Goal: Book appointment/travel/reservation

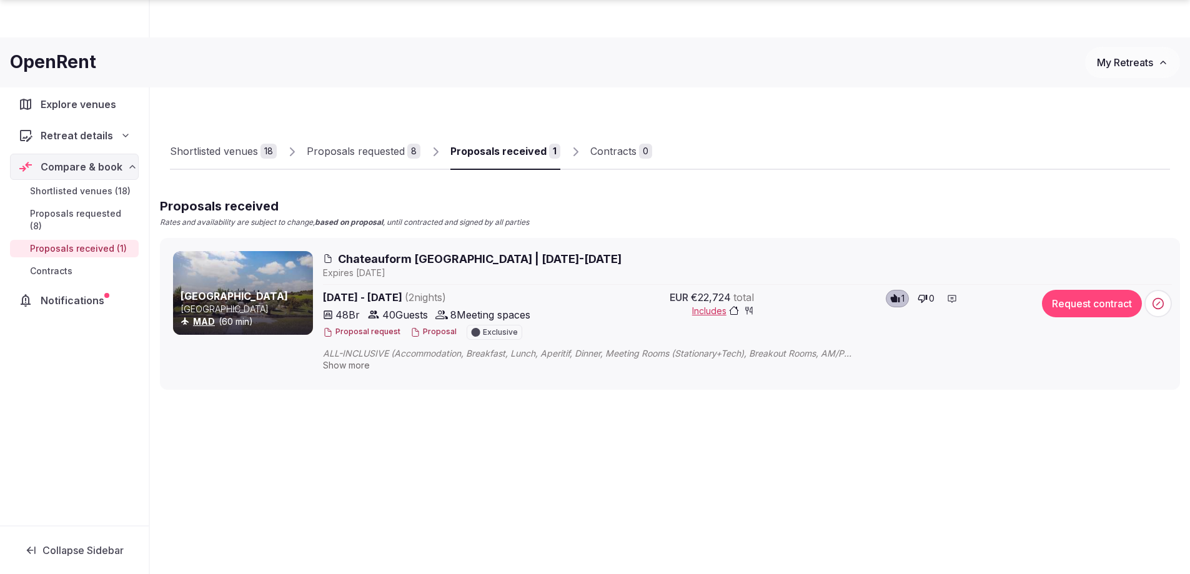
scroll to position [42, 0]
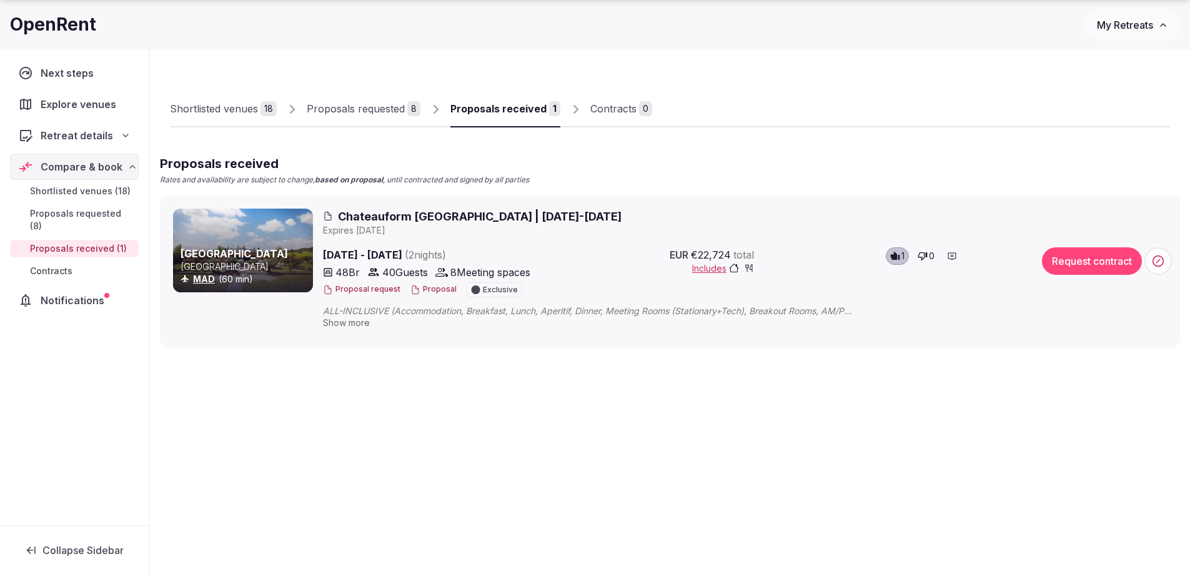
click at [372, 114] on div "Proposals requested" at bounding box center [356, 108] width 98 height 15
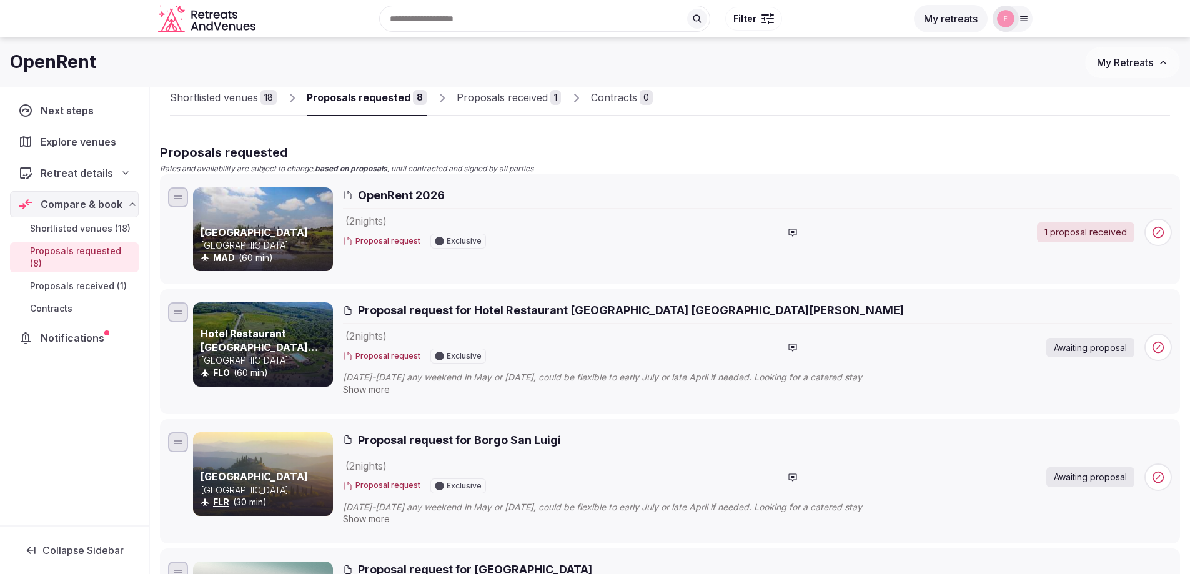
scroll to position [32, 0]
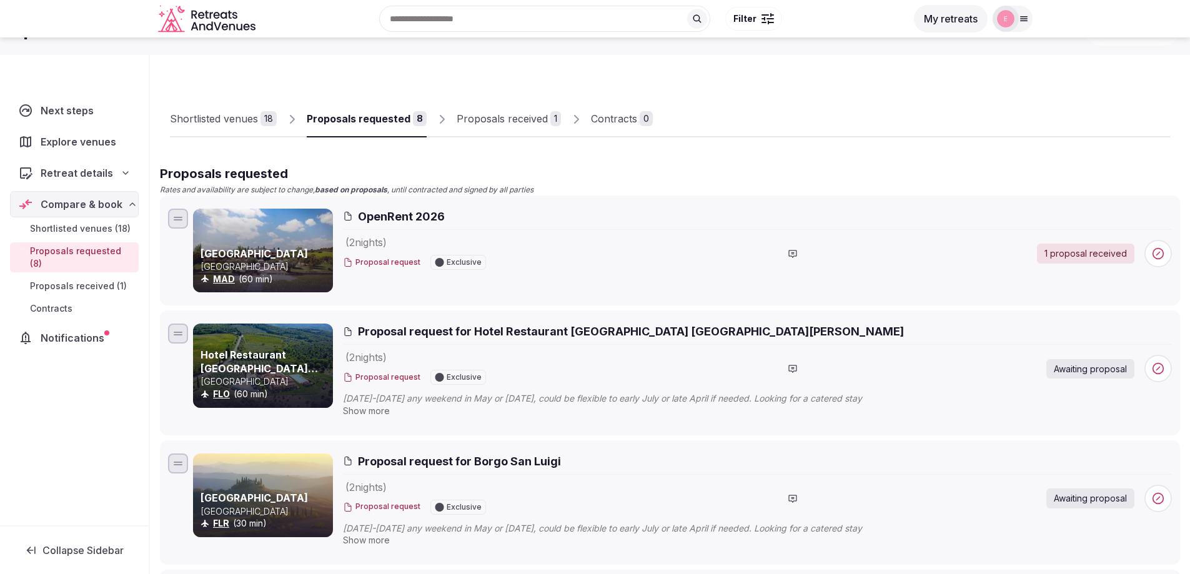
click at [537, 125] on div "Proposals received" at bounding box center [502, 118] width 91 height 15
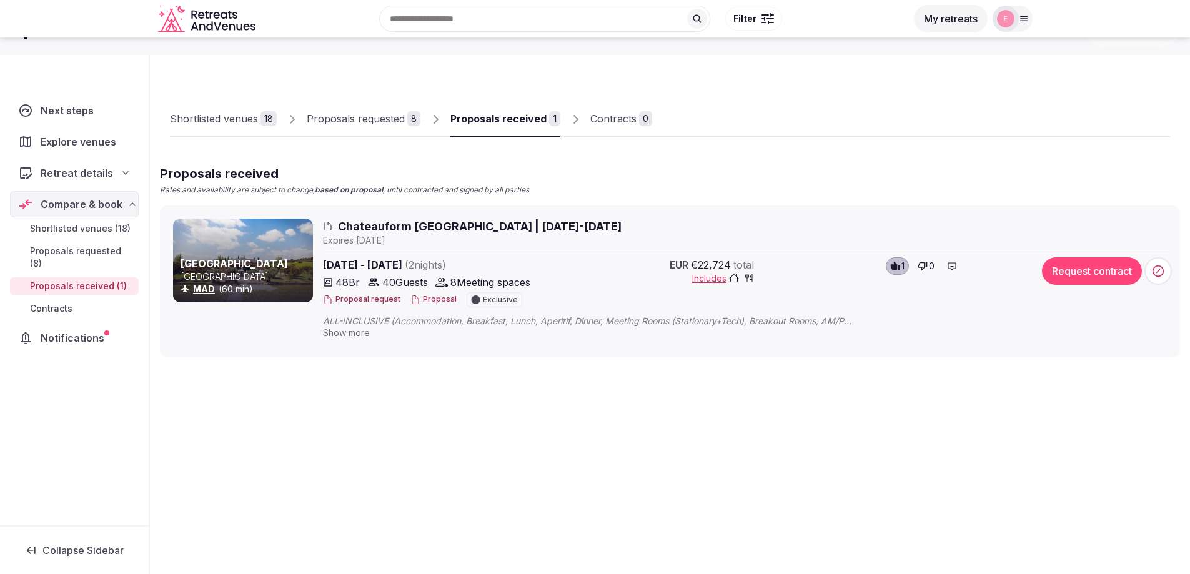
click at [223, 126] on link "Shortlisted venues 18" at bounding box center [223, 119] width 107 height 36
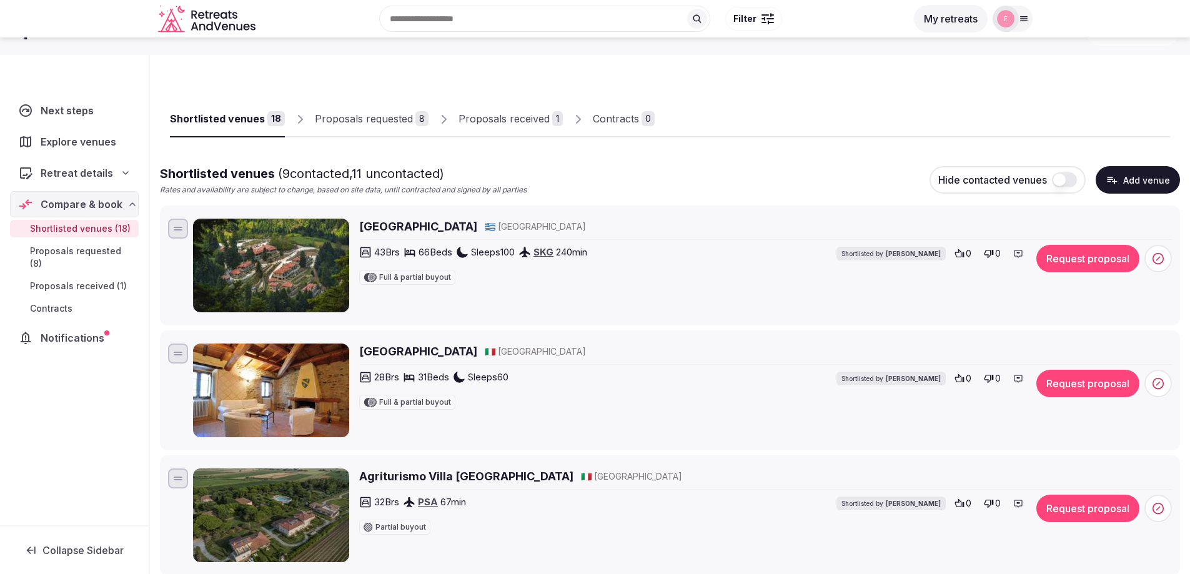
click at [411, 353] on h2 "Torre del Nera" at bounding box center [418, 352] width 118 height 16
click at [1068, 384] on button "Request proposal" at bounding box center [1088, 383] width 103 height 27
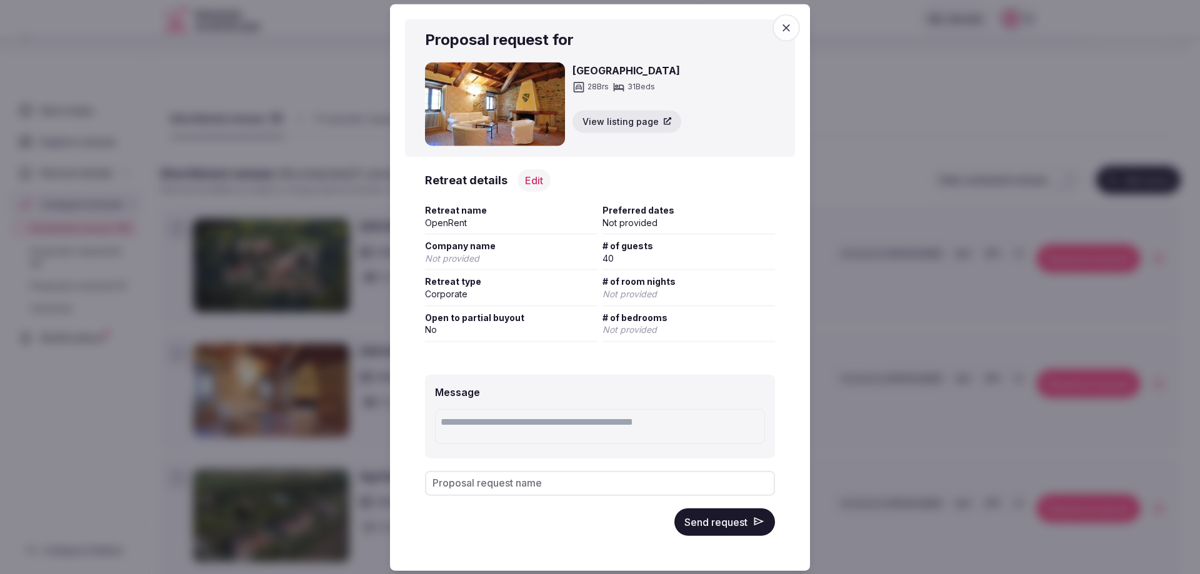
click at [729, 522] on button "Send request" at bounding box center [724, 521] width 101 height 27
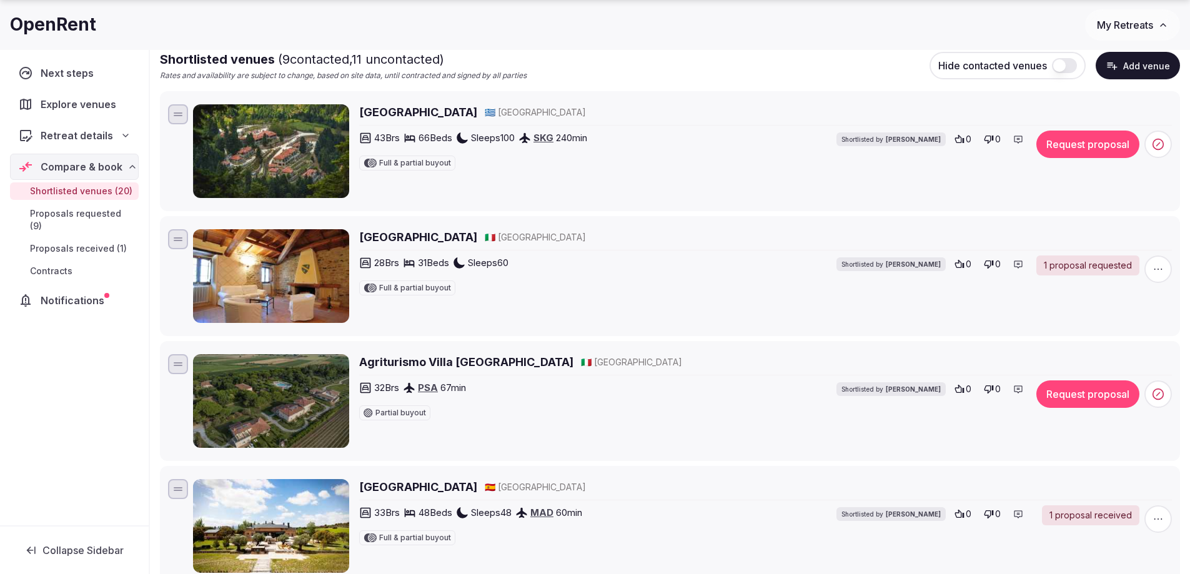
scroll to position [157, 0]
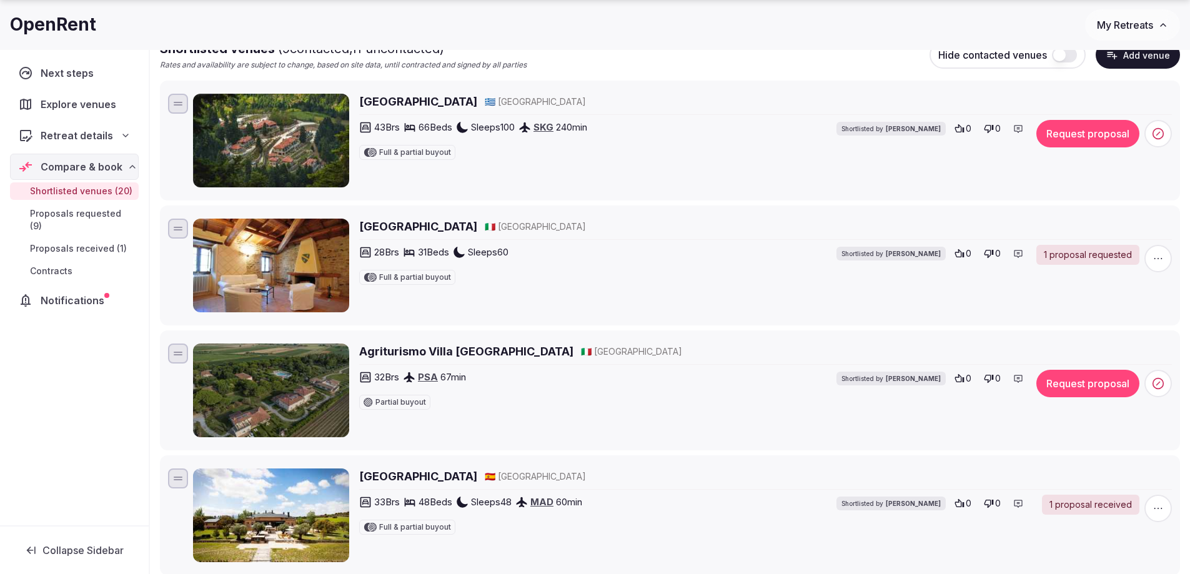
click at [449, 347] on h2 "Agriturismo Villa Toscana" at bounding box center [466, 352] width 214 height 16
click at [959, 379] on icon at bounding box center [960, 379] width 10 height 10
click at [960, 379] on icon at bounding box center [961, 378] width 9 height 8
click at [399, 401] on span "Partial buyout" at bounding box center [401, 402] width 51 height 7
click at [443, 357] on h2 "Agriturismo Villa Toscana" at bounding box center [466, 352] width 214 height 16
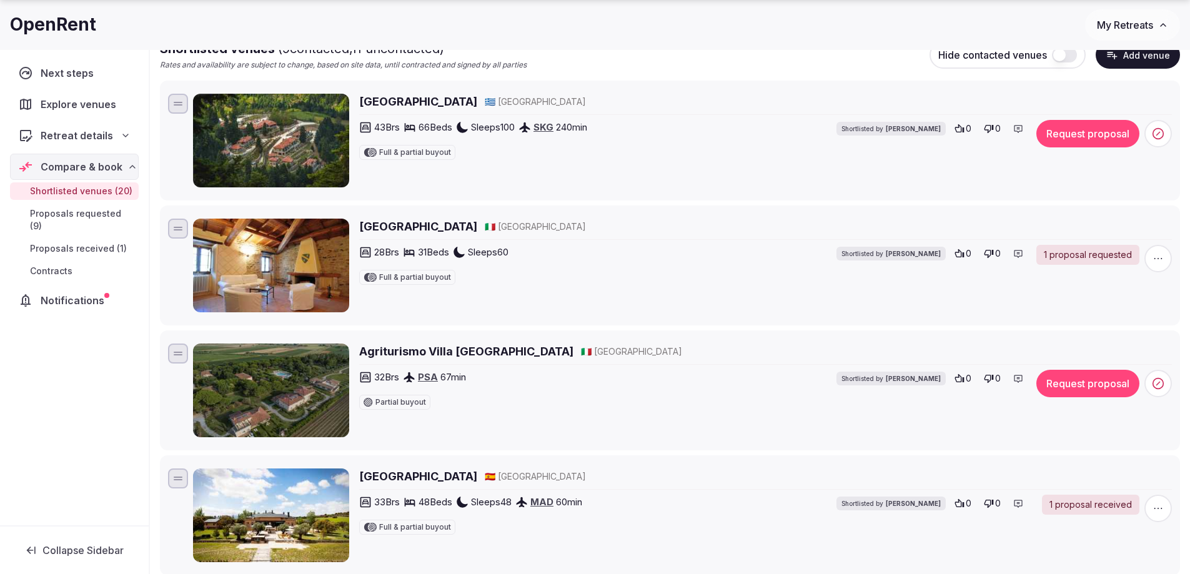
click at [1093, 387] on button "Request proposal" at bounding box center [1088, 383] width 103 height 27
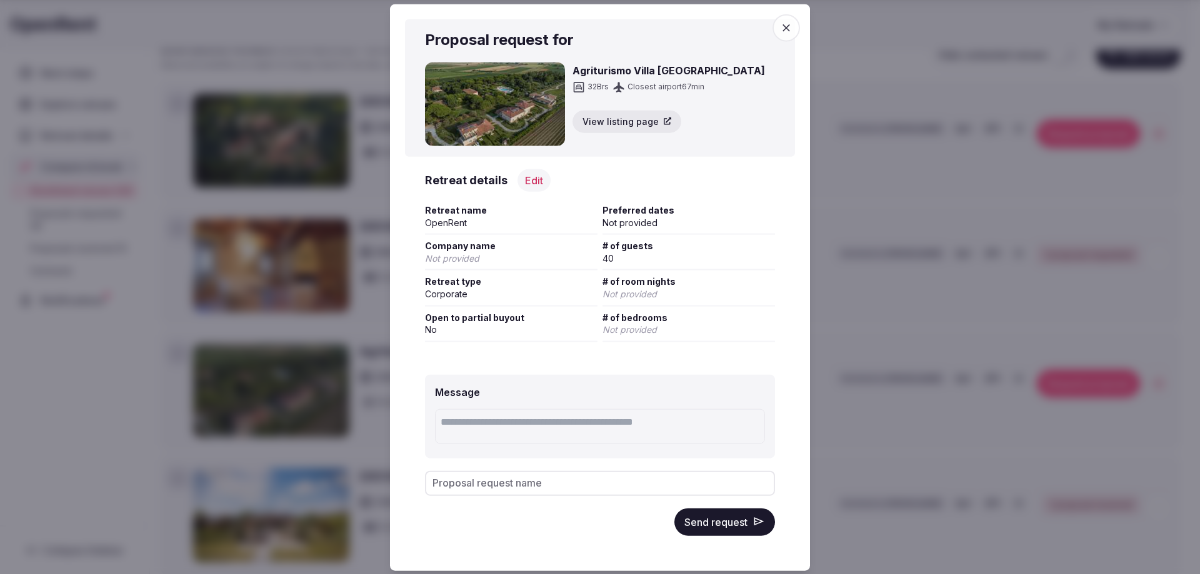
click at [538, 429] on textarea at bounding box center [600, 426] width 330 height 35
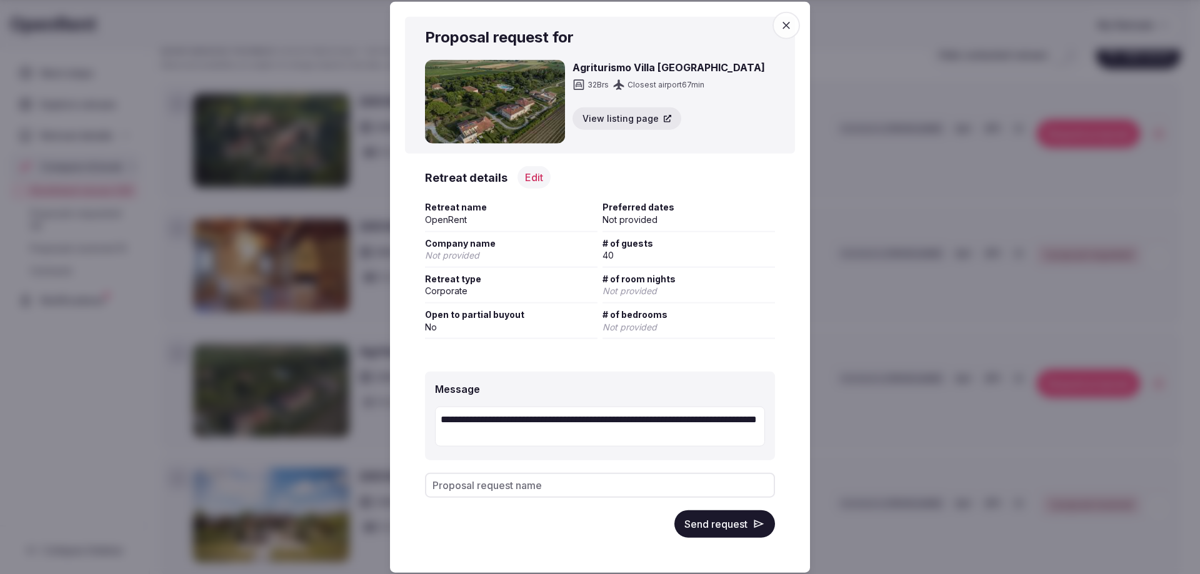
drag, startPoint x: 705, startPoint y: 427, endPoint x: 697, endPoint y: 422, distance: 9.9
click at [540, 433] on textarea "**********" at bounding box center [600, 427] width 330 height 40
type textarea "**********"
click at [745, 531] on button "Send request" at bounding box center [724, 523] width 101 height 27
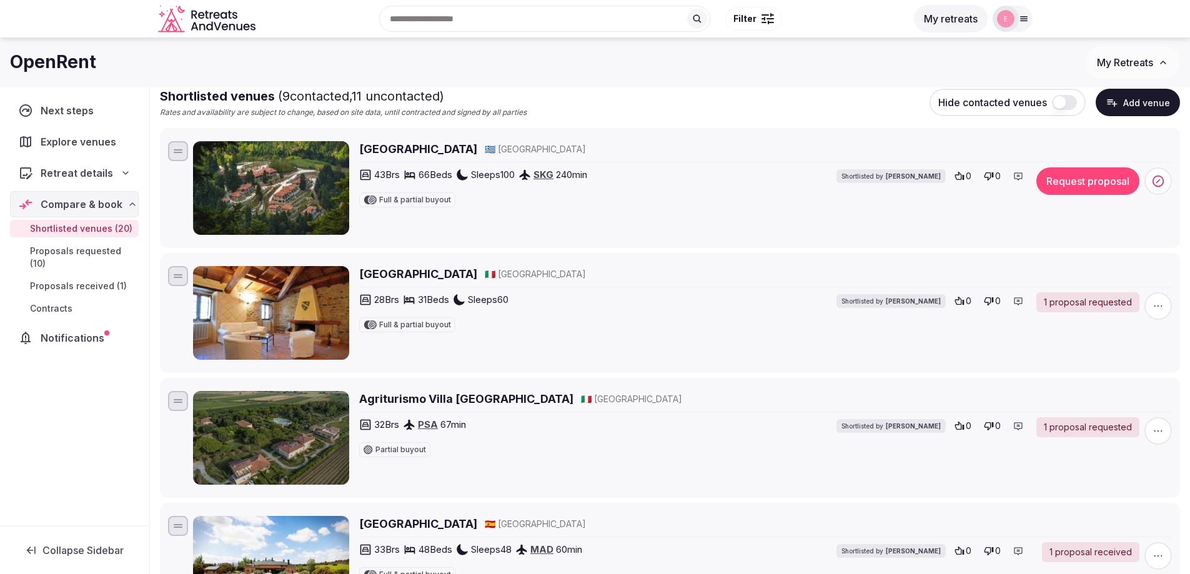
scroll to position [95, 0]
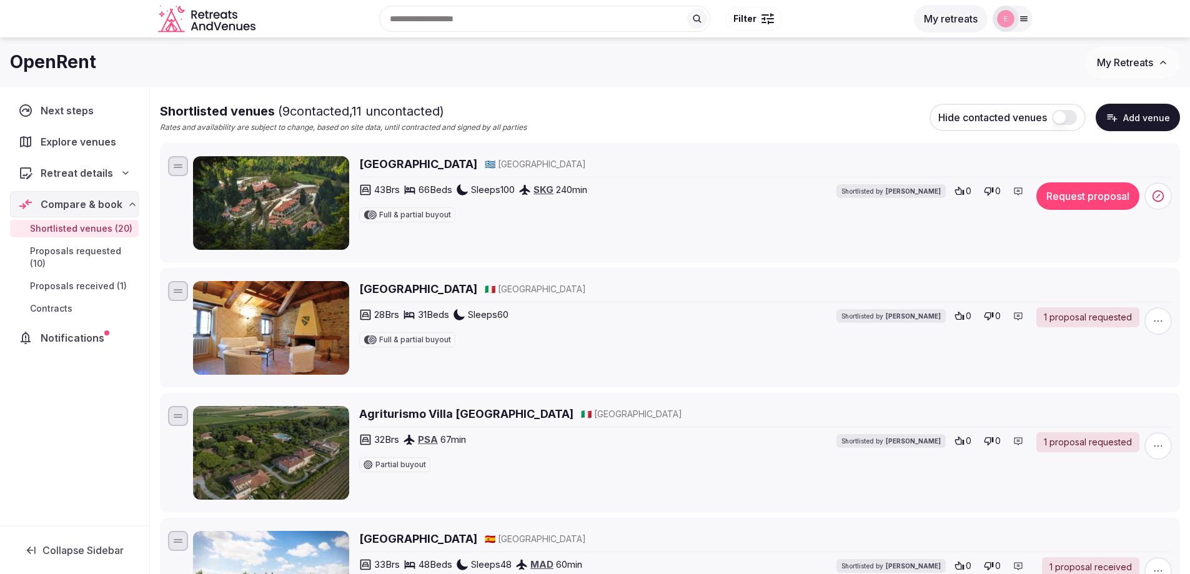
click at [83, 287] on span "Proposals received (1)" at bounding box center [78, 286] width 97 height 12
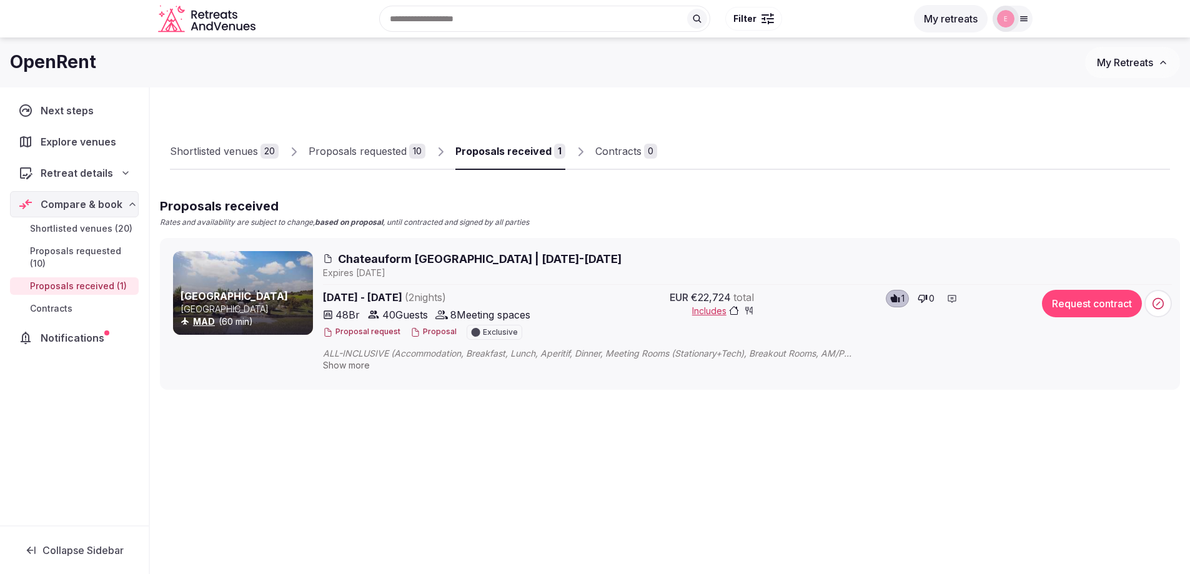
click at [423, 257] on span "Chateauform La Arena | 24-26 April 2026" at bounding box center [480, 259] width 284 height 16
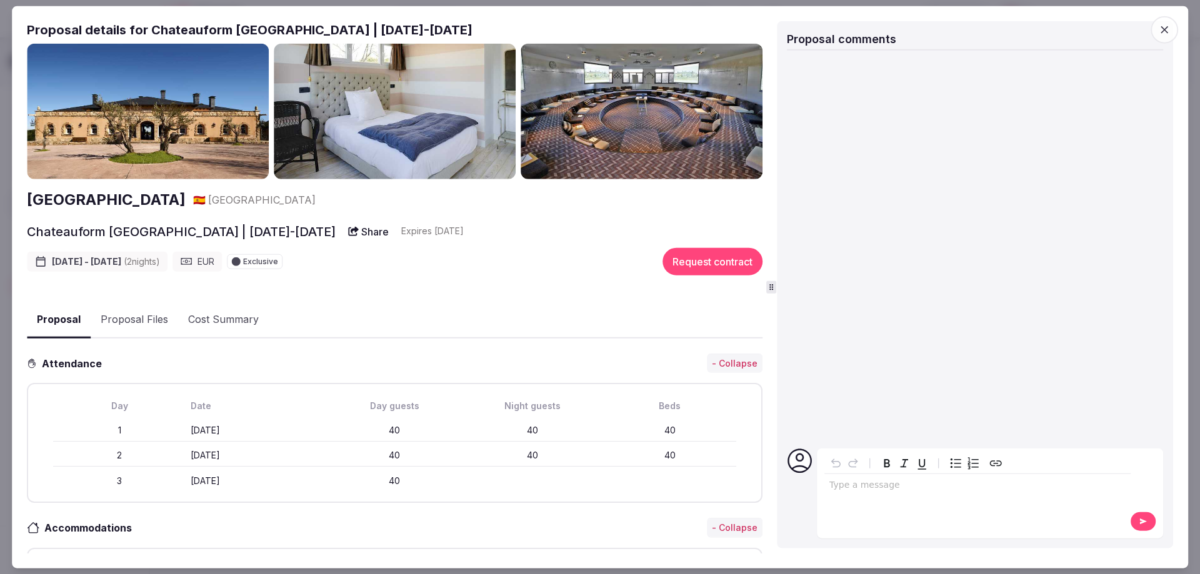
click at [1167, 31] on icon "button" at bounding box center [1164, 29] width 12 height 12
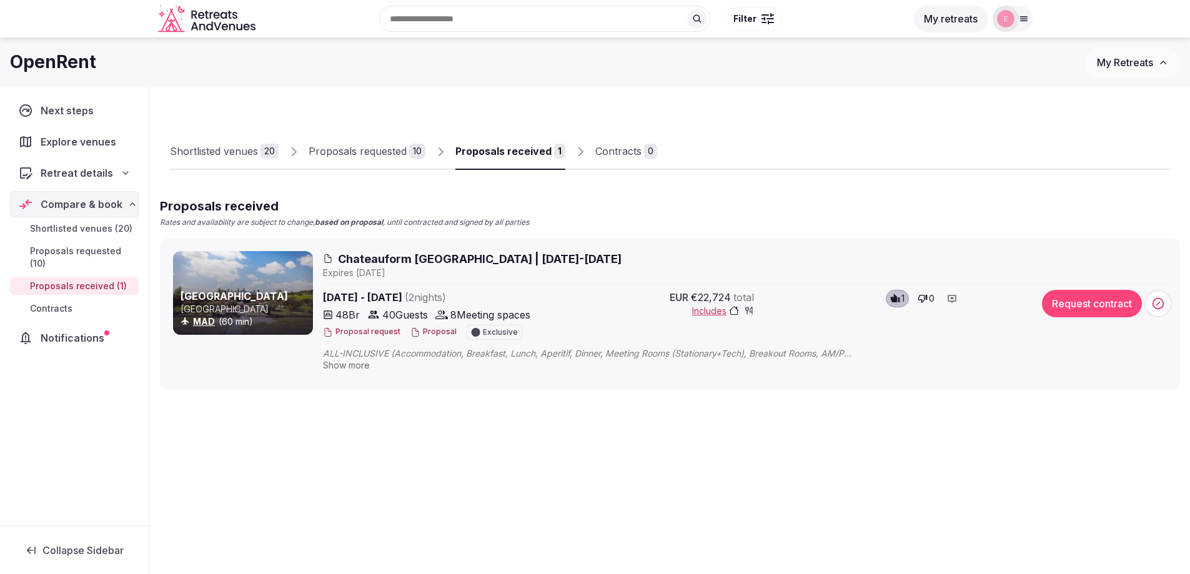
click at [76, 176] on span "Retreat details" at bounding box center [77, 173] width 72 height 15
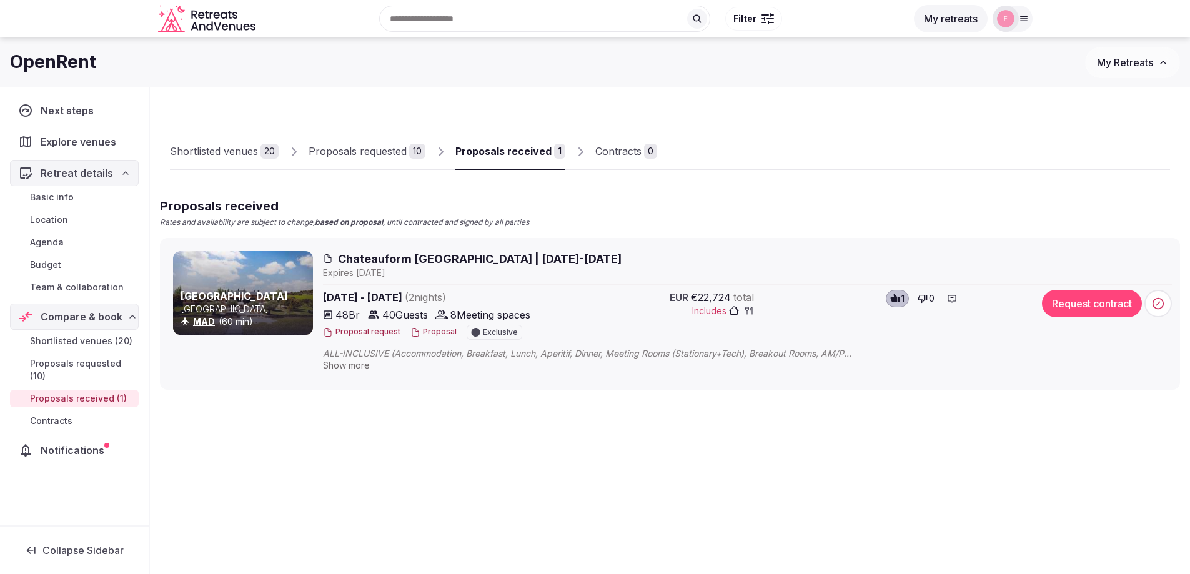
click at [329, 124] on div "Shortlisted venues 20 Proposals requested 10 Proposals received 1 Contracts 0" at bounding box center [670, 140] width 1000 height 57
click at [369, 144] on div "Proposals requested" at bounding box center [358, 151] width 98 height 15
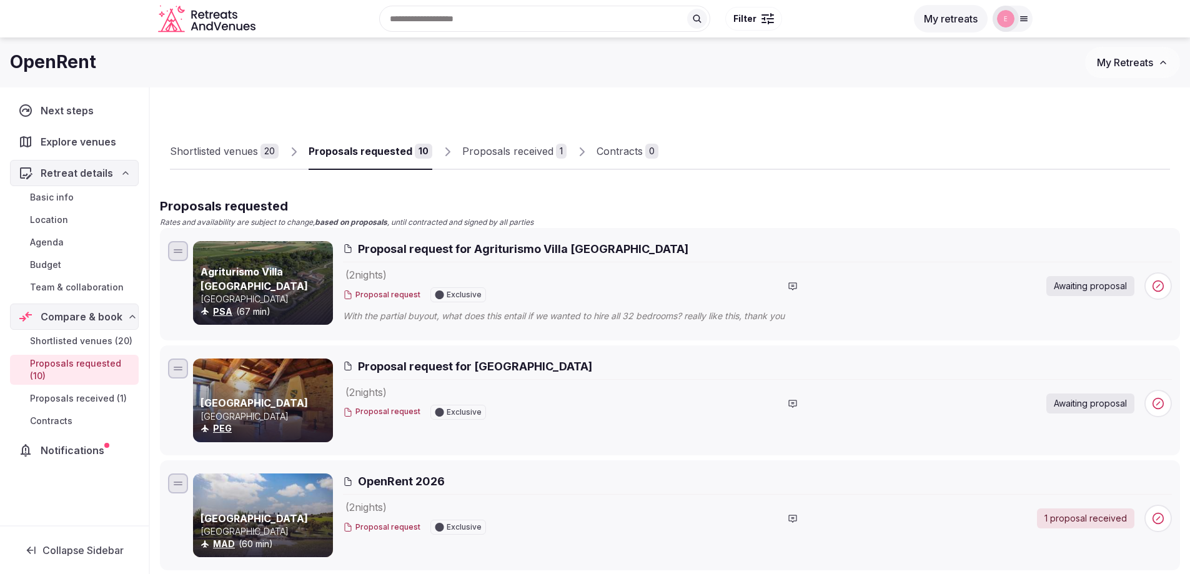
click at [488, 154] on div "Proposals received" at bounding box center [507, 151] width 91 height 15
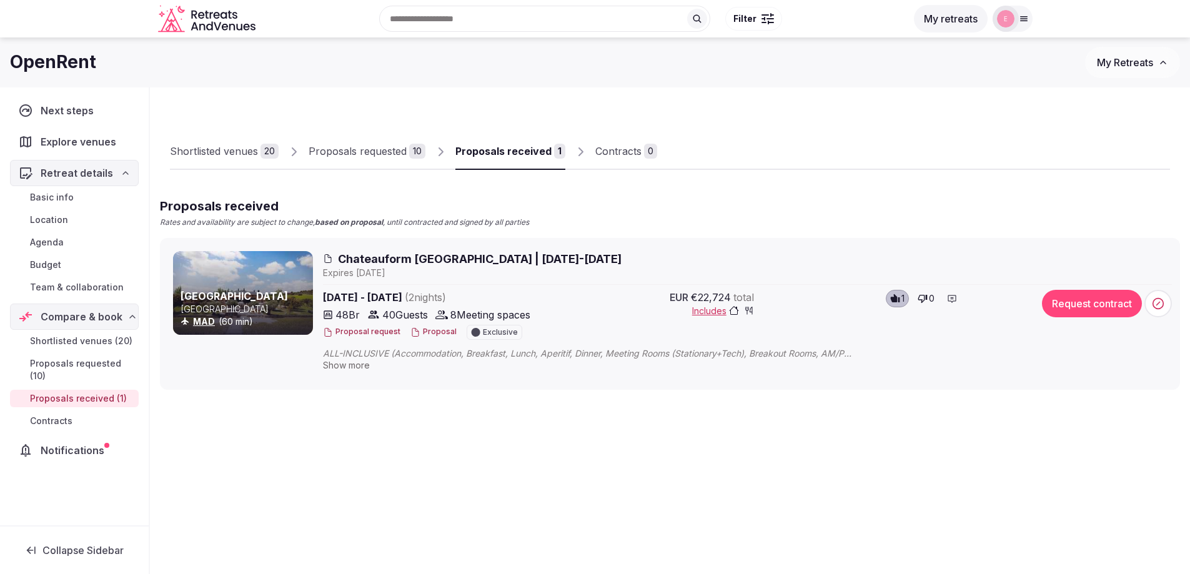
click at [391, 265] on span "Chateauform La Arena | 24-26 April 2026" at bounding box center [480, 259] width 284 height 16
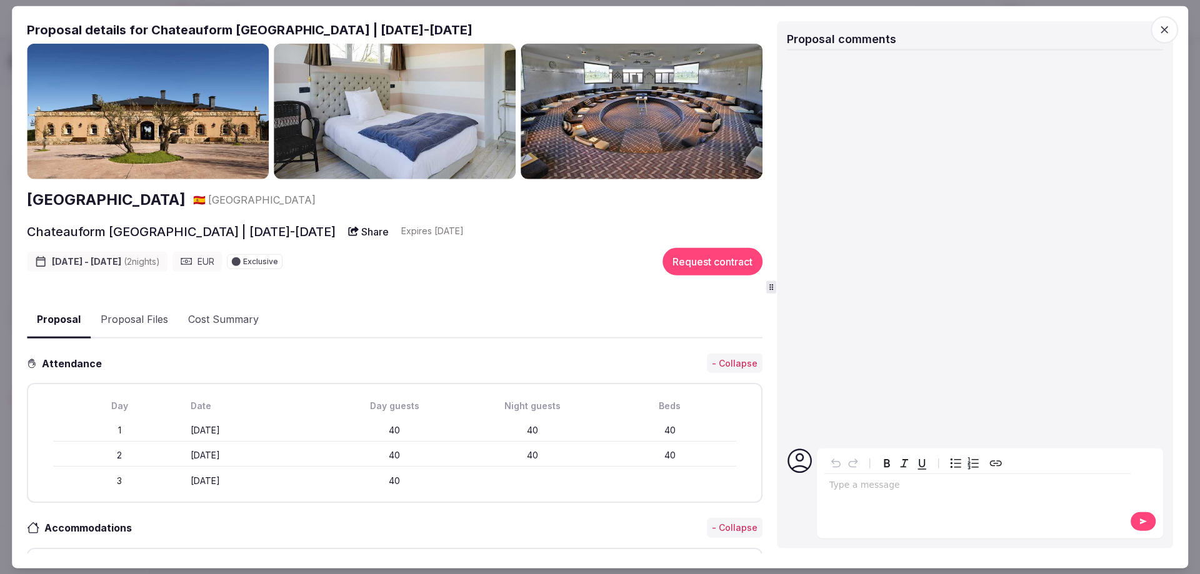
click at [1168, 27] on icon "button" at bounding box center [1164, 29] width 12 height 12
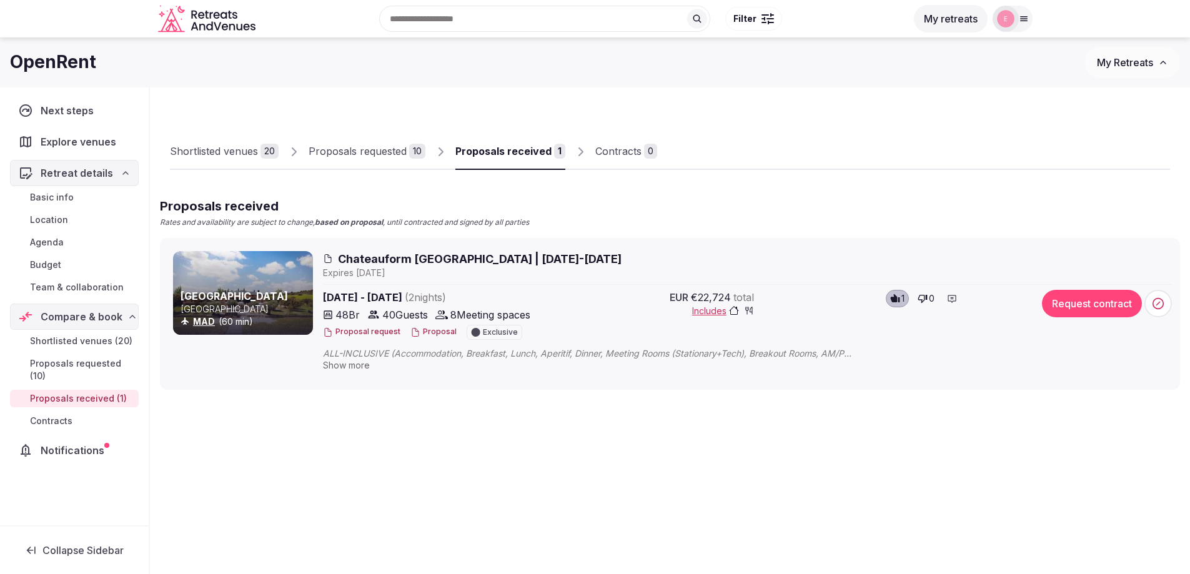
click at [231, 146] on div "Shortlisted venues" at bounding box center [214, 151] width 88 height 15
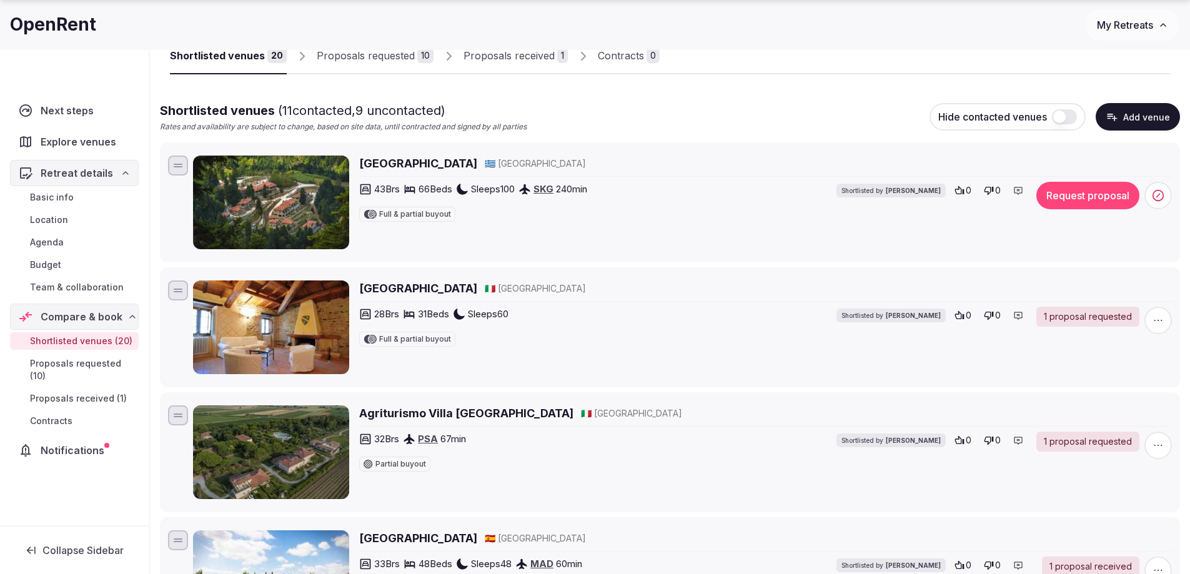
scroll to position [125, 0]
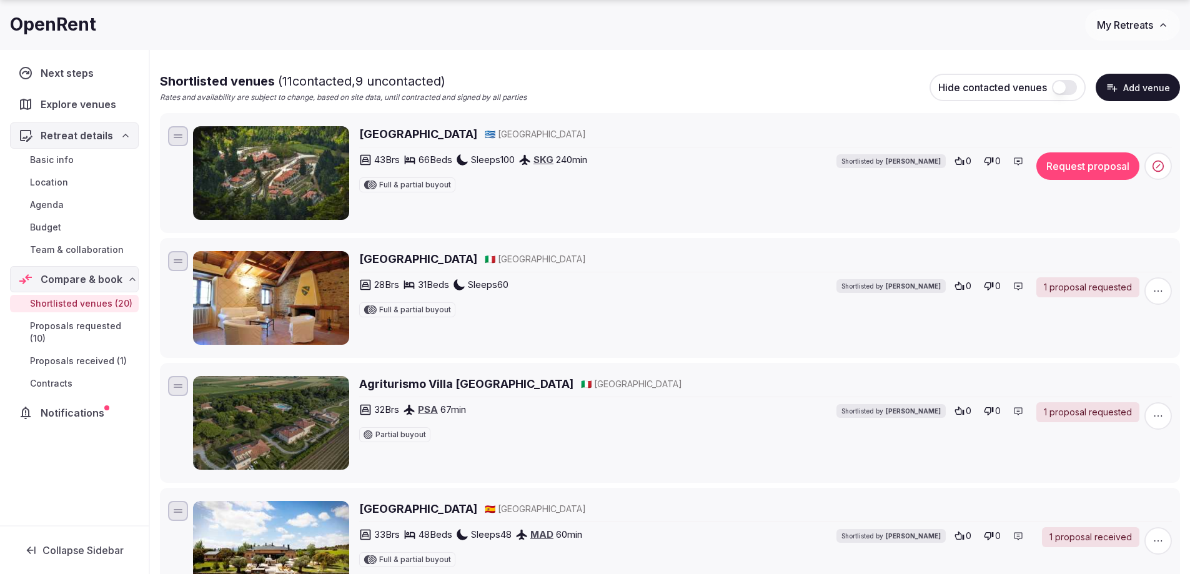
click at [453, 384] on h2 "Agriturismo Villa Toscana" at bounding box center [466, 384] width 214 height 16
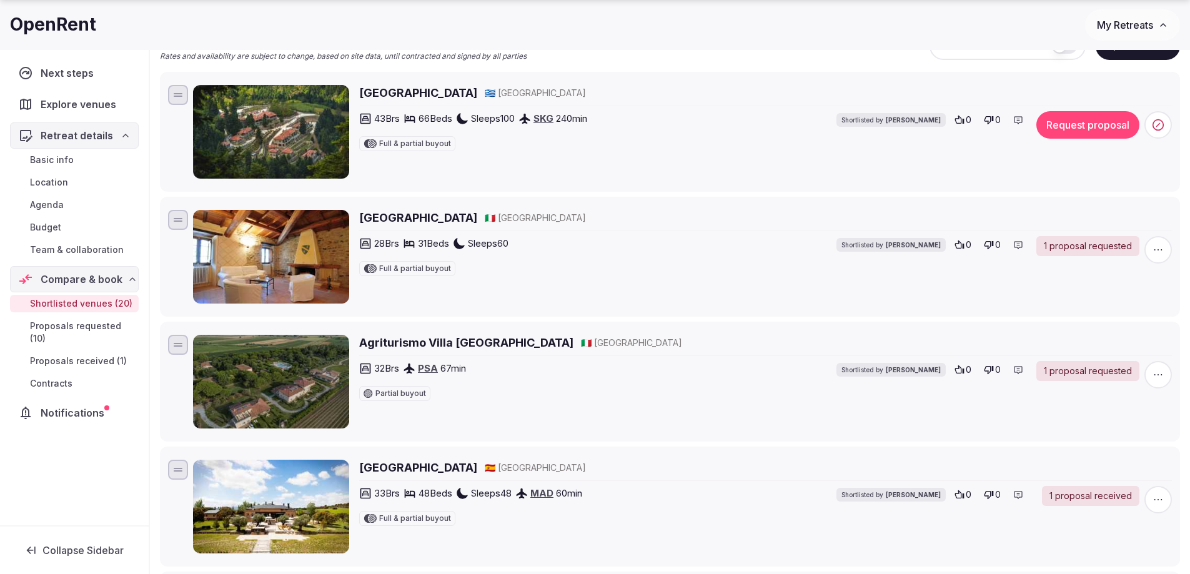
scroll to position [187, 0]
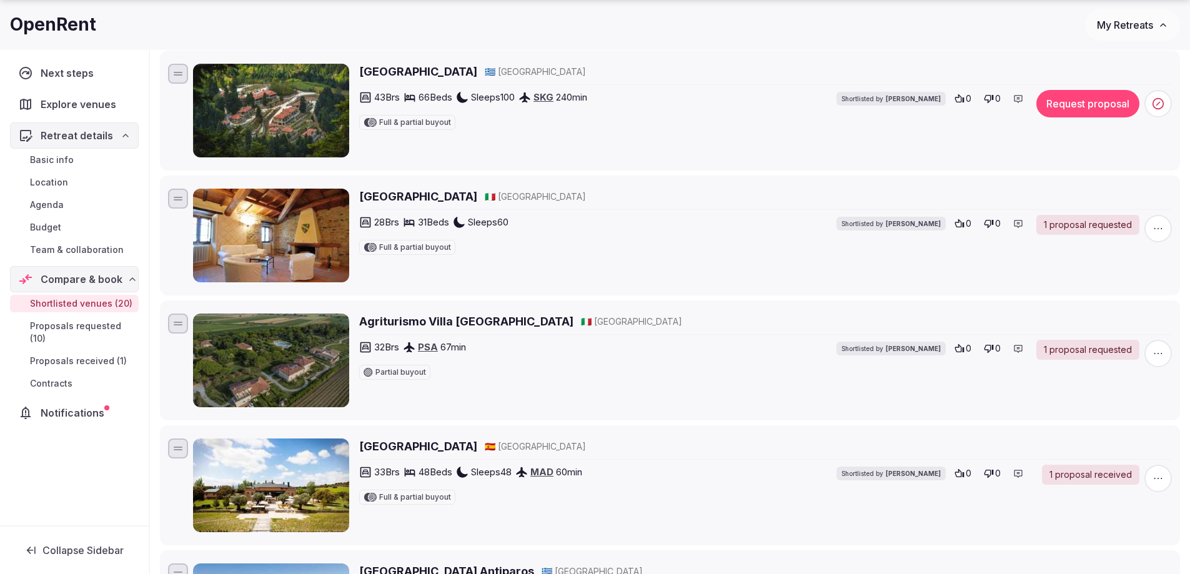
click at [454, 451] on h2 "[GEOGRAPHIC_DATA]" at bounding box center [418, 447] width 118 height 16
click at [1078, 477] on div "1 proposal received" at bounding box center [1090, 475] width 97 height 20
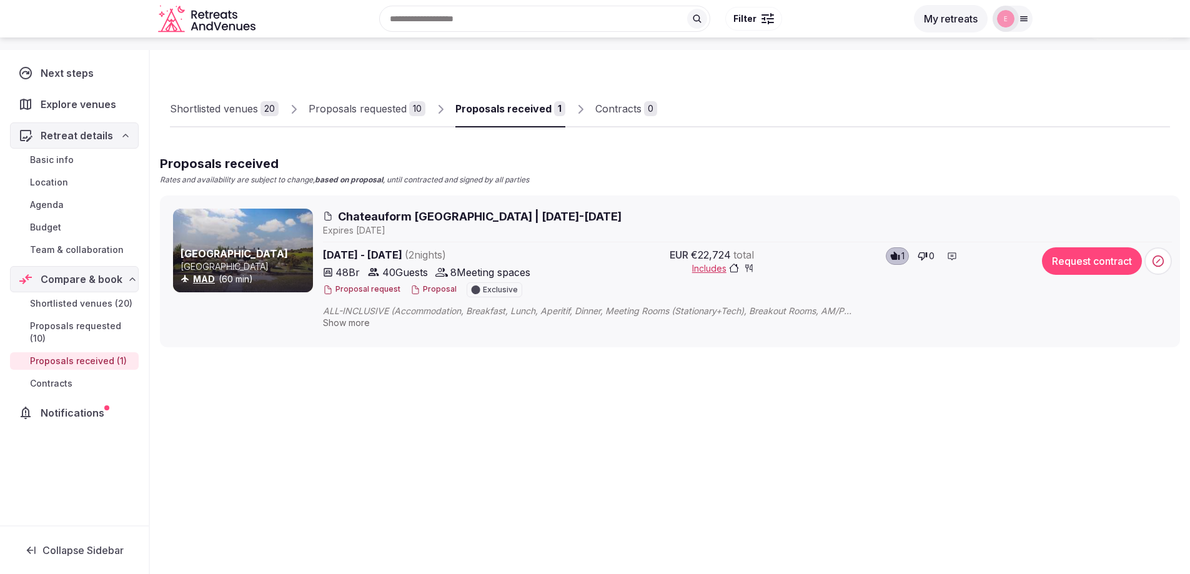
scroll to position [42, 0]
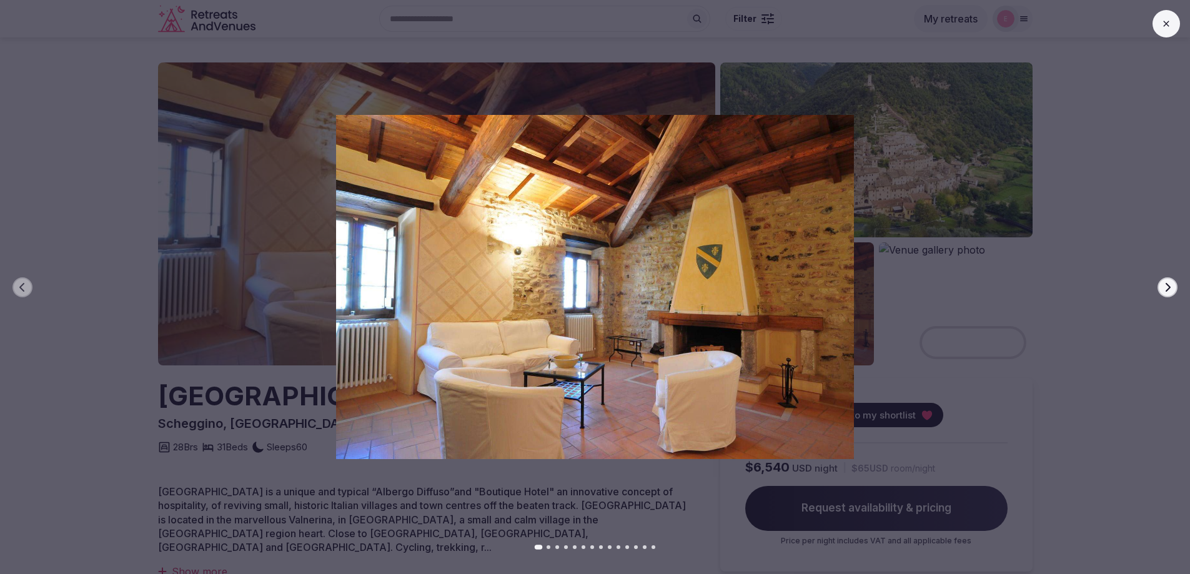
click at [1168, 287] on icon "button" at bounding box center [1168, 287] width 10 height 10
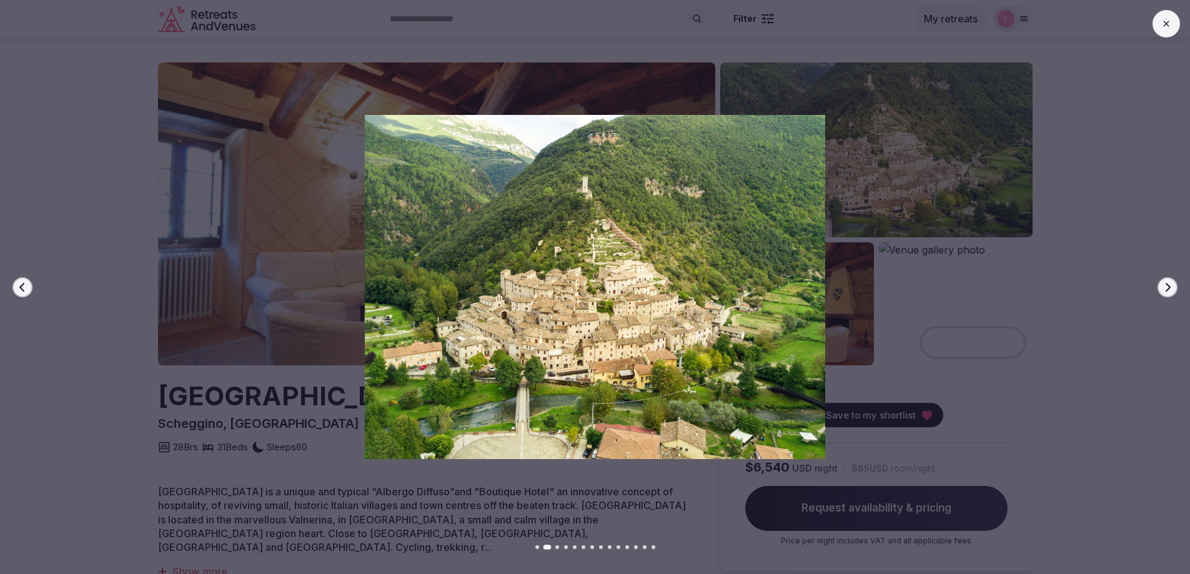
click at [1168, 287] on icon "button" at bounding box center [1168, 287] width 10 height 10
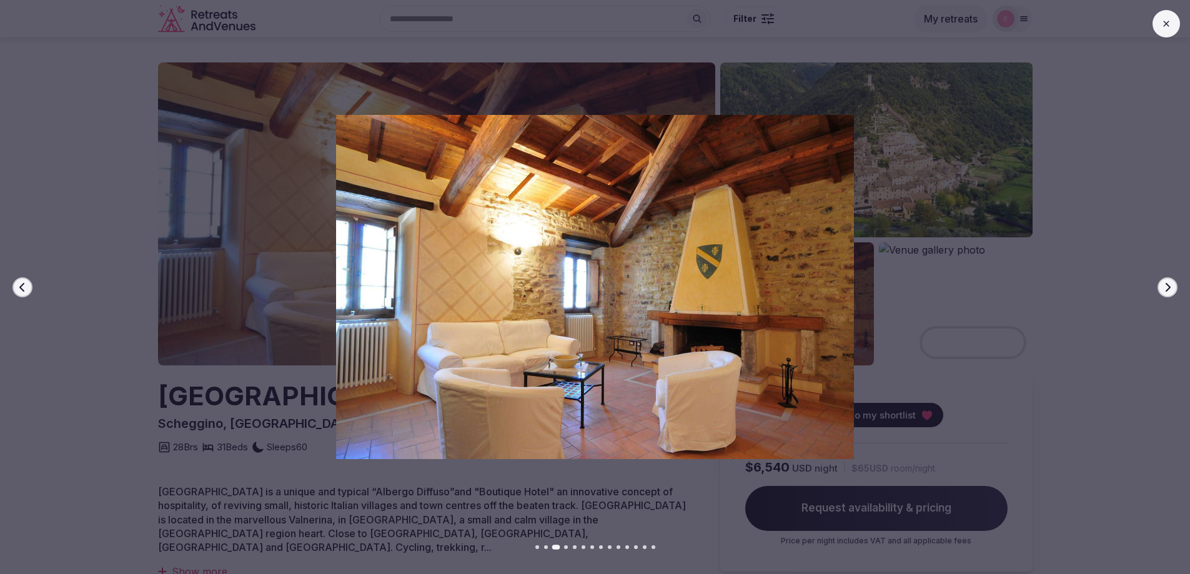
click at [1168, 287] on icon "button" at bounding box center [1168, 287] width 10 height 10
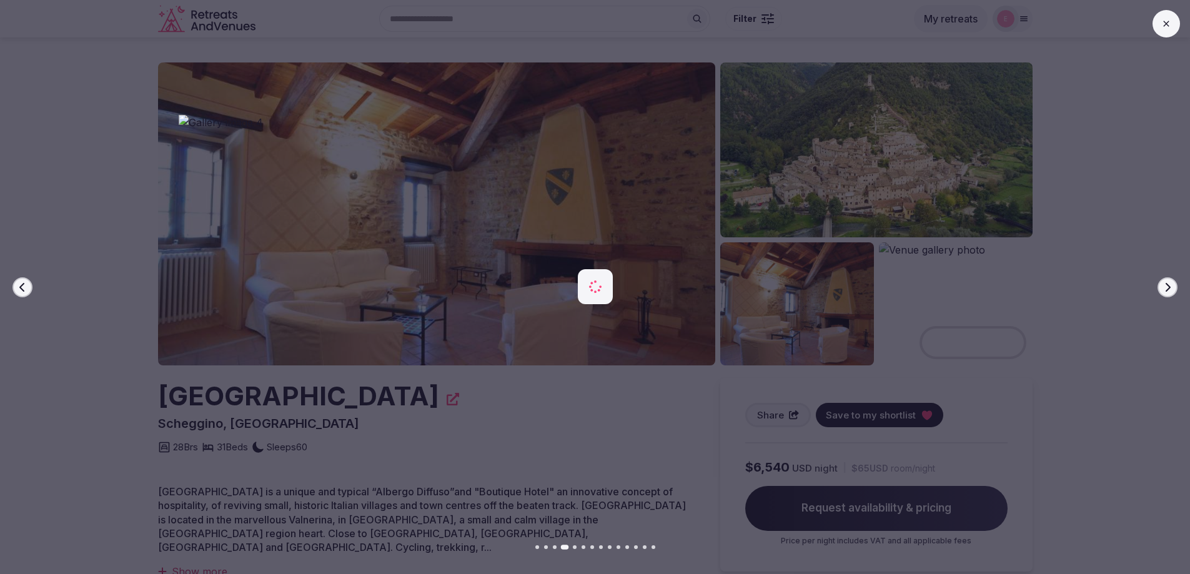
click at [918, 249] on img at bounding box center [596, 287] width 834 height 344
click at [1165, 18] on button at bounding box center [1166, 23] width 27 height 27
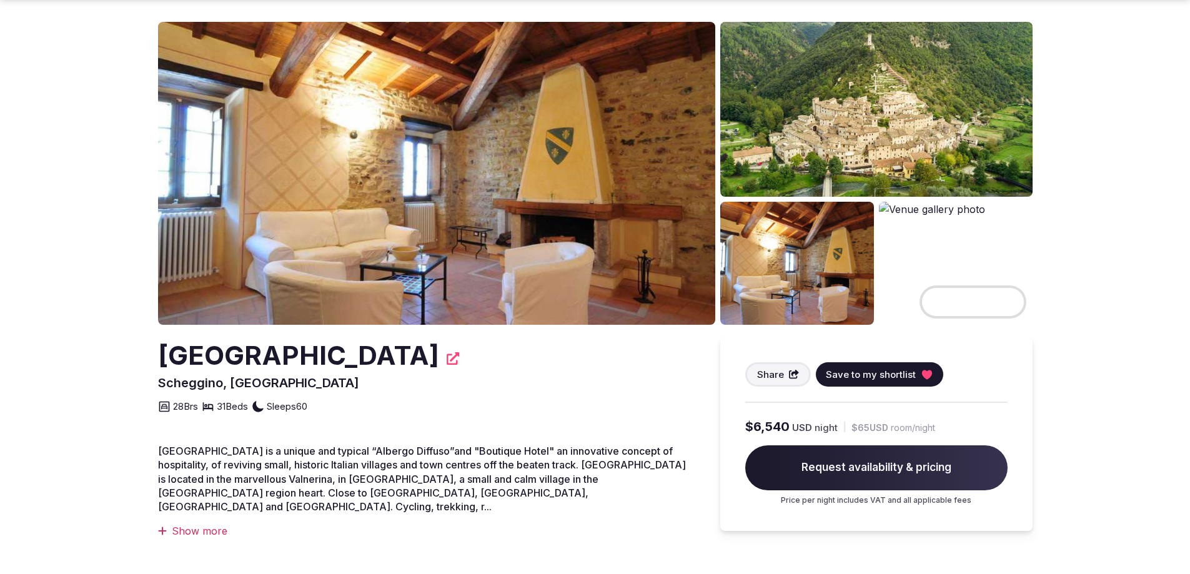
scroll to position [62, 0]
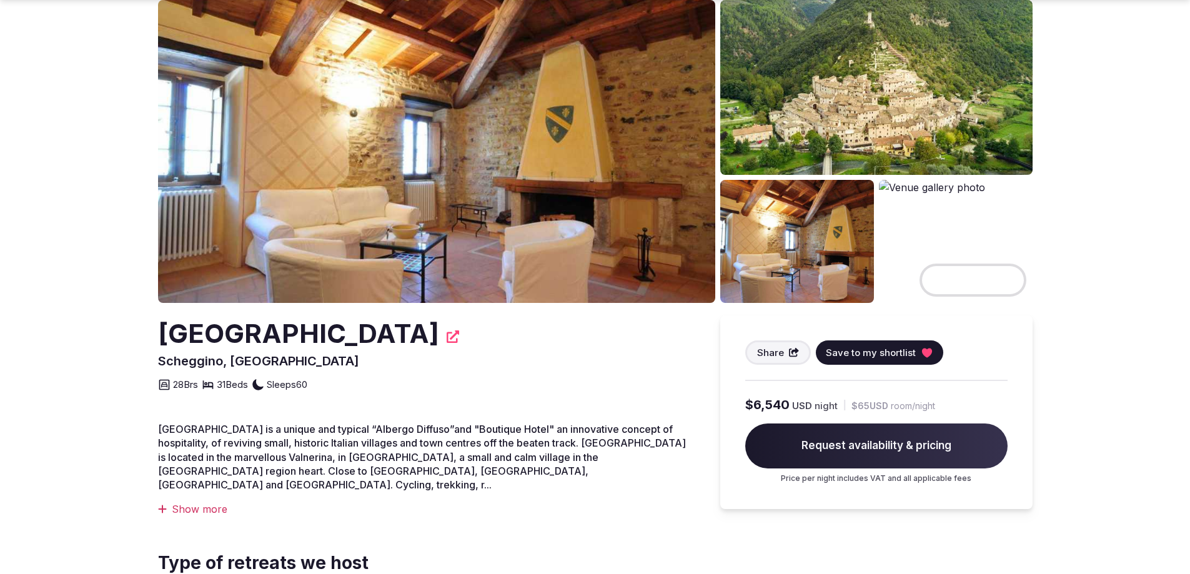
click at [351, 343] on div "Torre del Nera" at bounding box center [426, 334] width 537 height 37
click at [447, 334] on icon at bounding box center [453, 337] width 12 height 12
click at [201, 502] on div "Show more" at bounding box center [426, 509] width 537 height 14
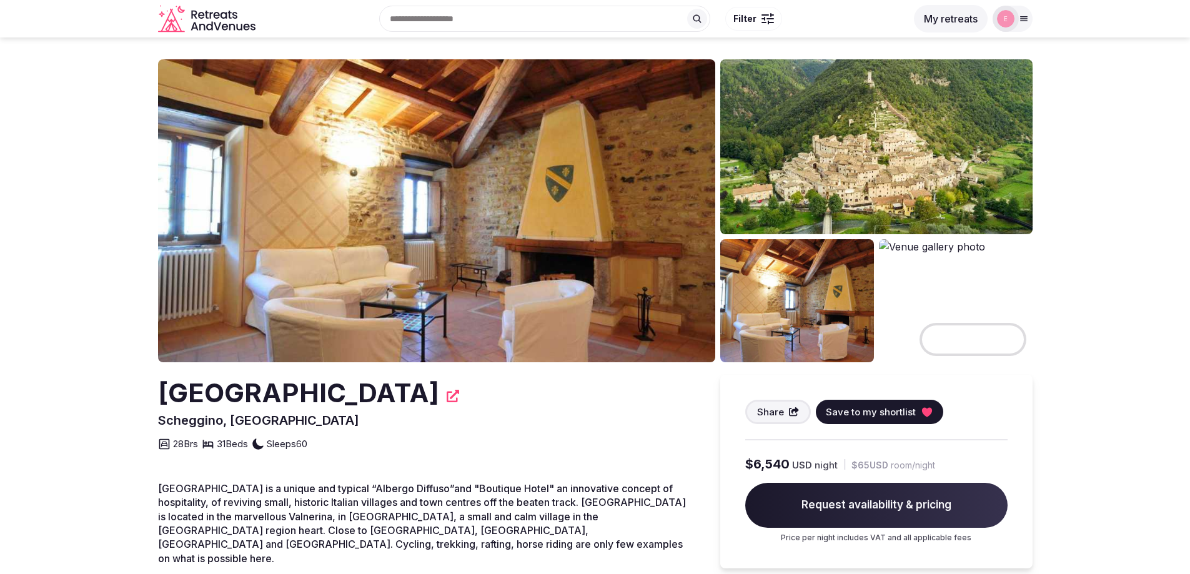
scroll to position [0, 0]
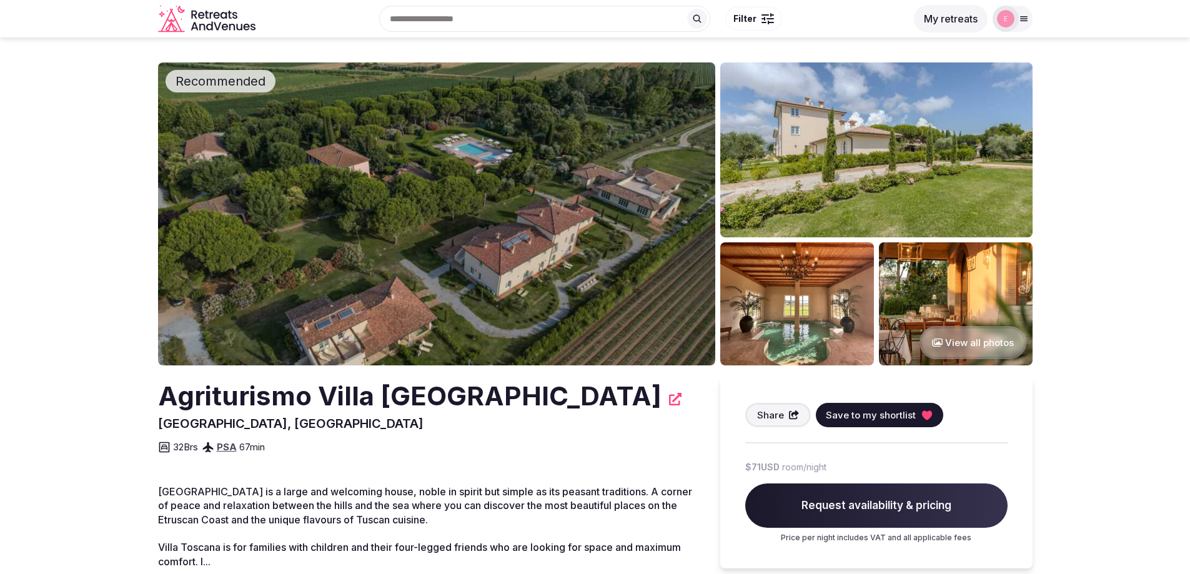
click at [471, 249] on img at bounding box center [436, 213] width 557 height 303
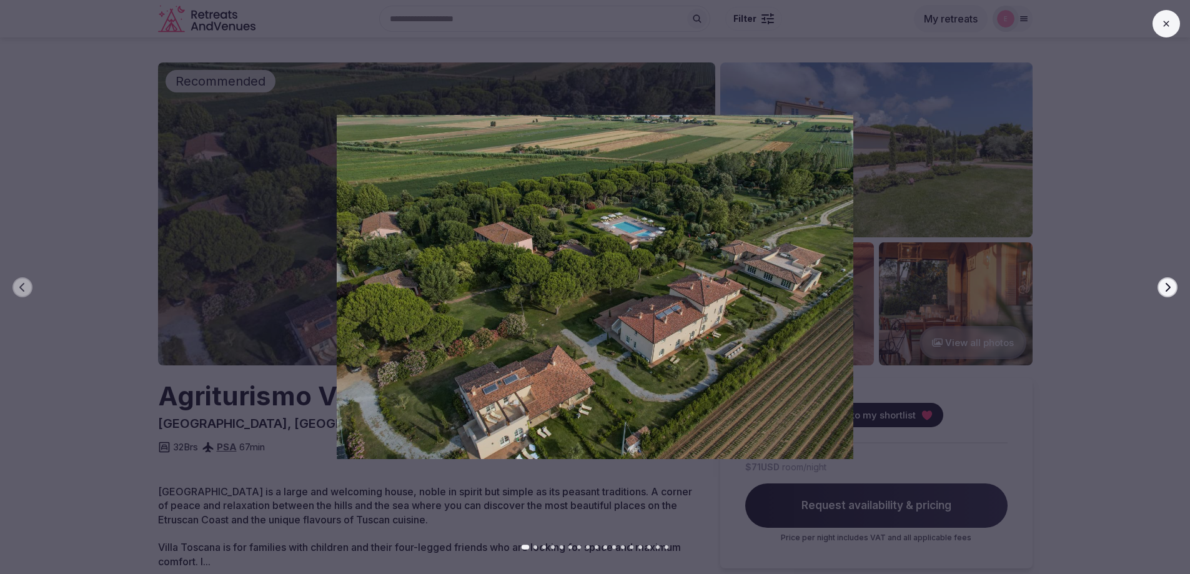
click at [1167, 284] on icon "button" at bounding box center [1168, 287] width 10 height 10
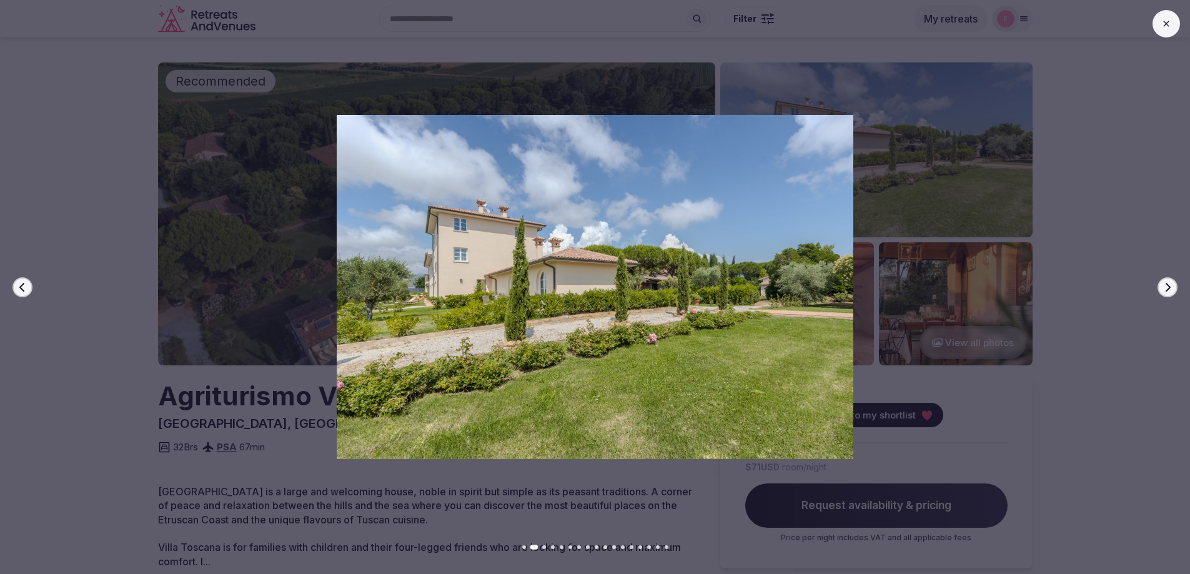
click at [1167, 284] on icon "button" at bounding box center [1168, 287] width 10 height 10
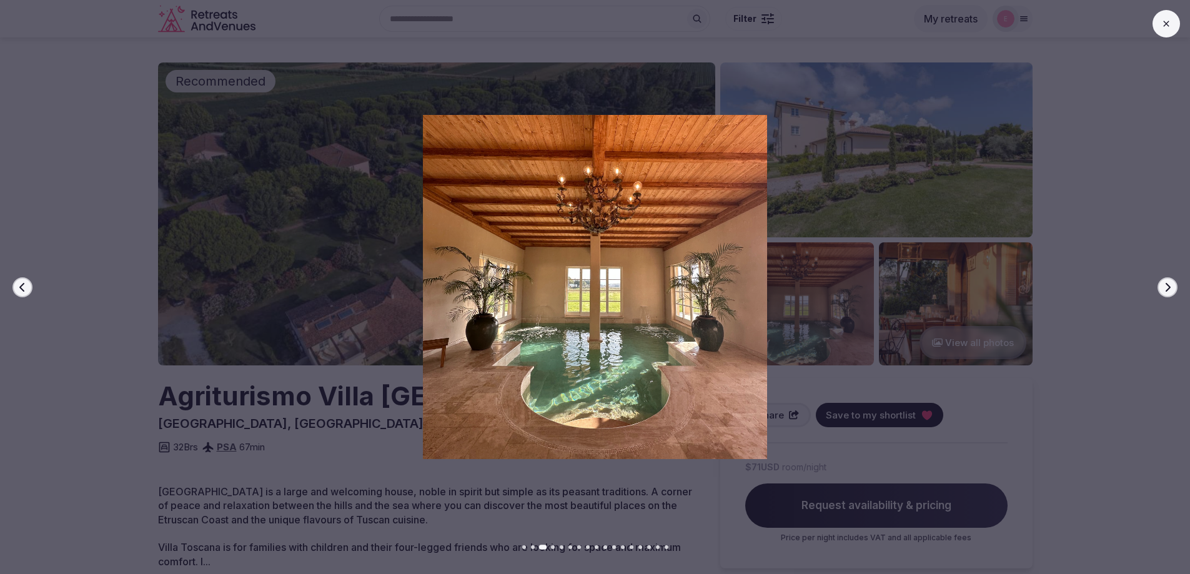
click at [1167, 284] on icon "button" at bounding box center [1168, 287] width 10 height 10
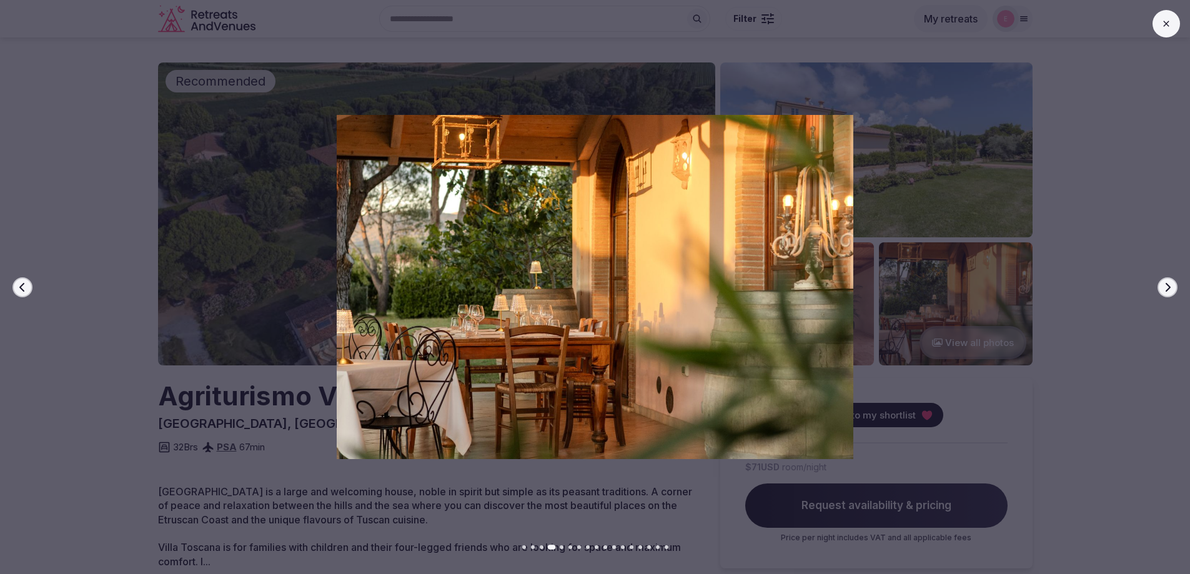
click at [1167, 284] on icon "button" at bounding box center [1168, 287] width 10 height 10
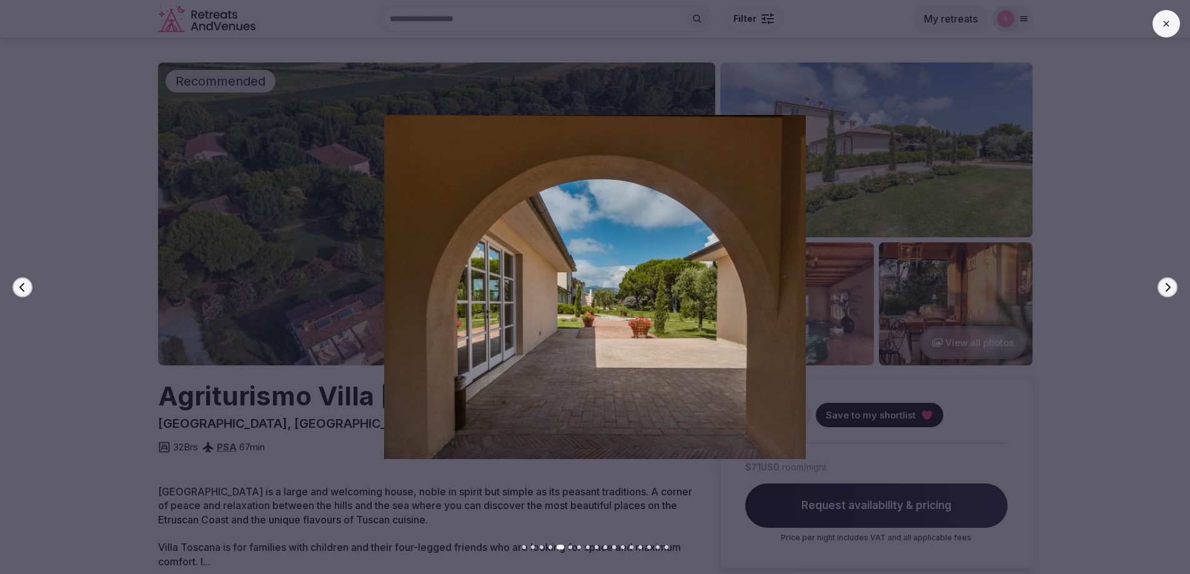
click at [1167, 284] on icon "button" at bounding box center [1168, 287] width 10 height 10
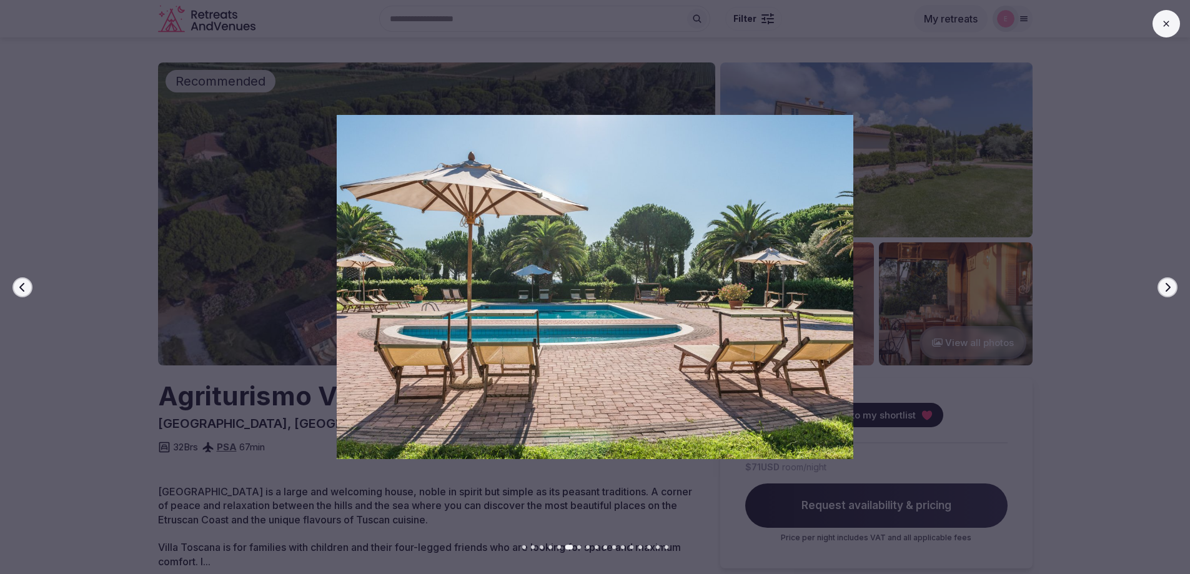
click at [1167, 284] on icon "button" at bounding box center [1168, 287] width 10 height 10
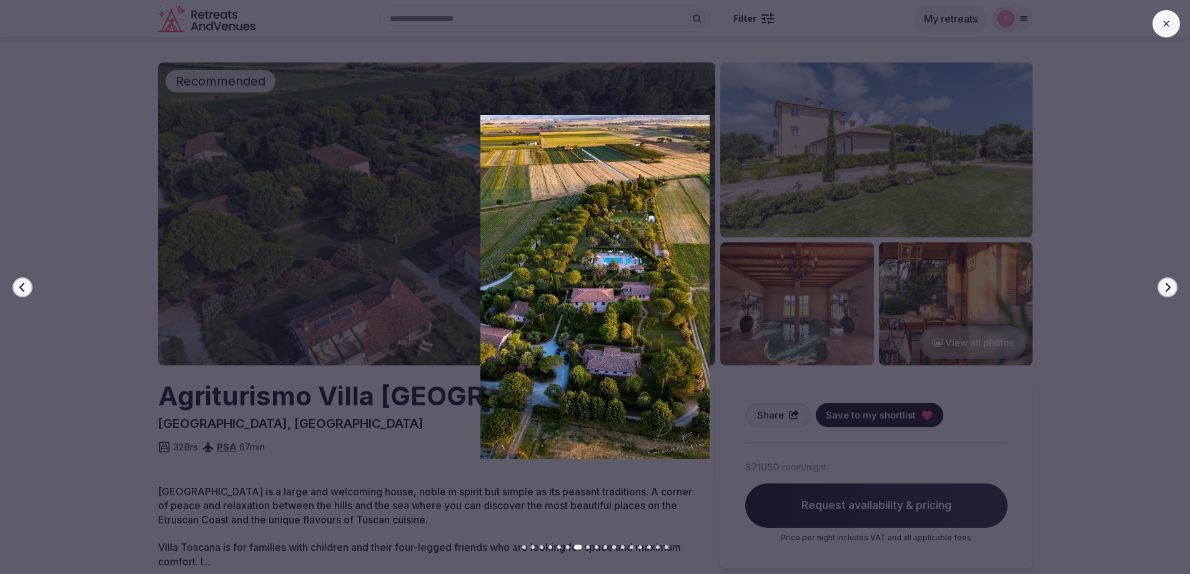
click at [1167, 284] on icon "button" at bounding box center [1168, 287] width 10 height 10
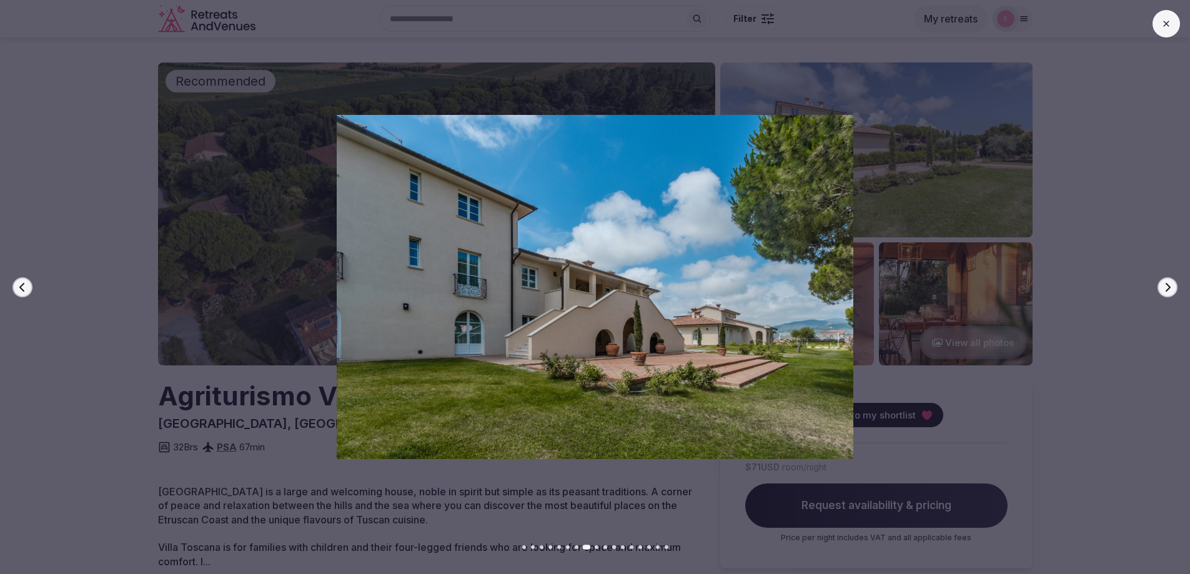
click at [1167, 284] on icon "button" at bounding box center [1168, 287] width 10 height 10
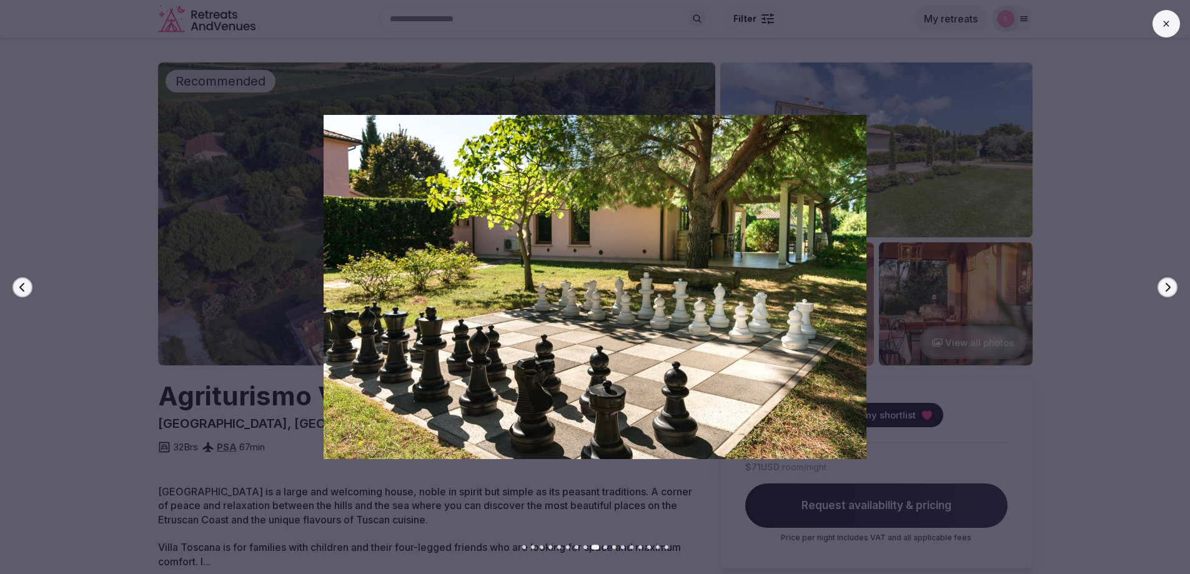
click at [1167, 284] on icon "button" at bounding box center [1168, 287] width 10 height 10
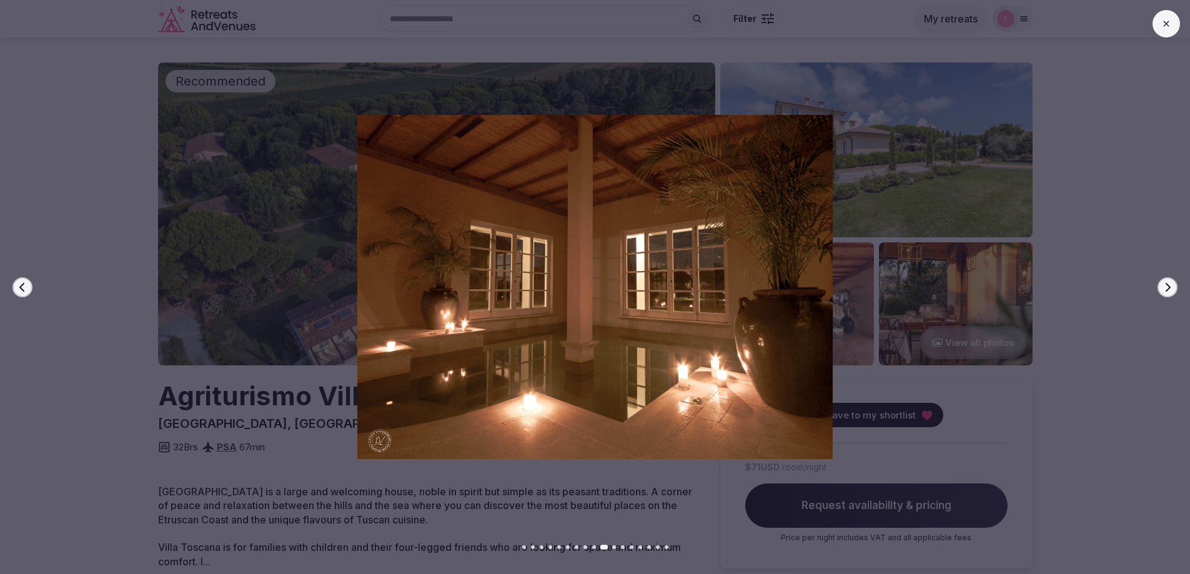
click at [1167, 284] on icon "button" at bounding box center [1168, 287] width 10 height 10
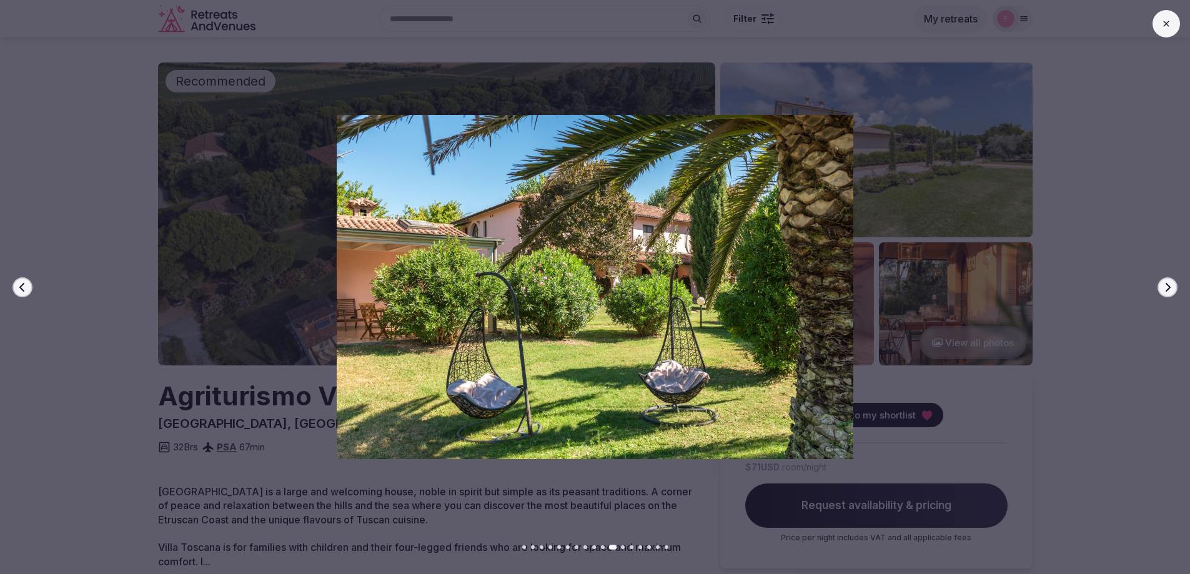
click at [1167, 284] on icon "button" at bounding box center [1168, 287] width 10 height 10
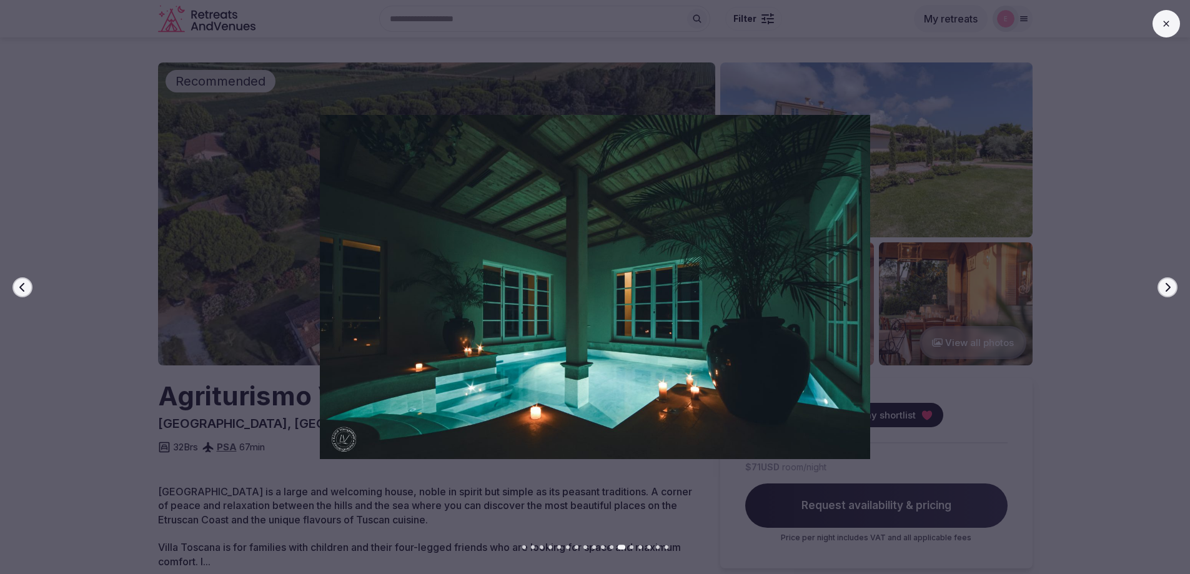
click at [1167, 284] on icon "button" at bounding box center [1168, 287] width 10 height 10
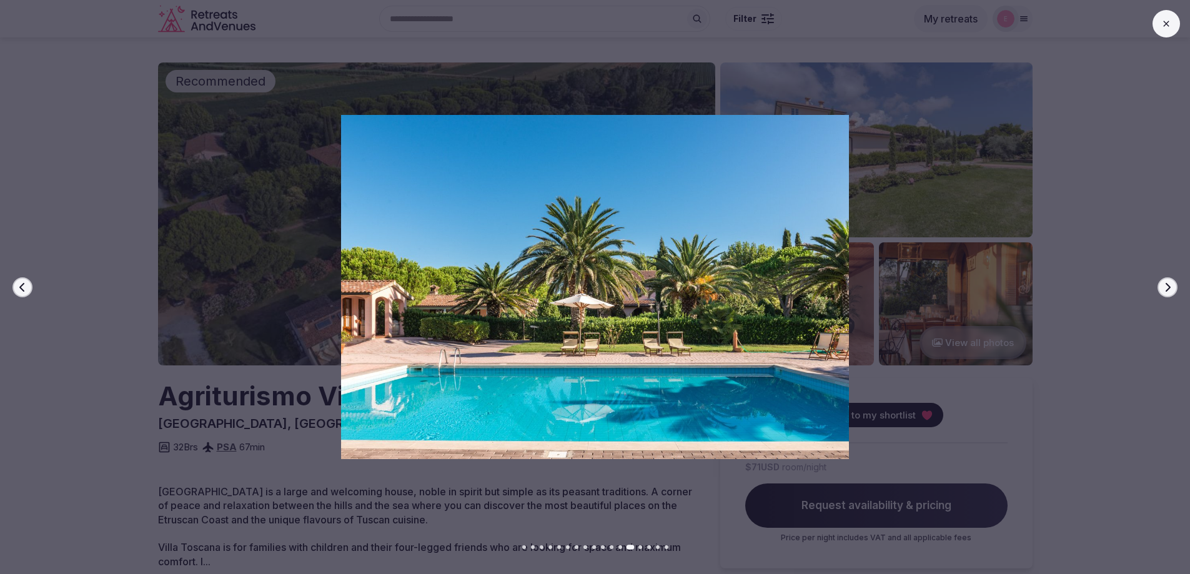
click at [1167, 284] on icon "button" at bounding box center [1168, 287] width 10 height 10
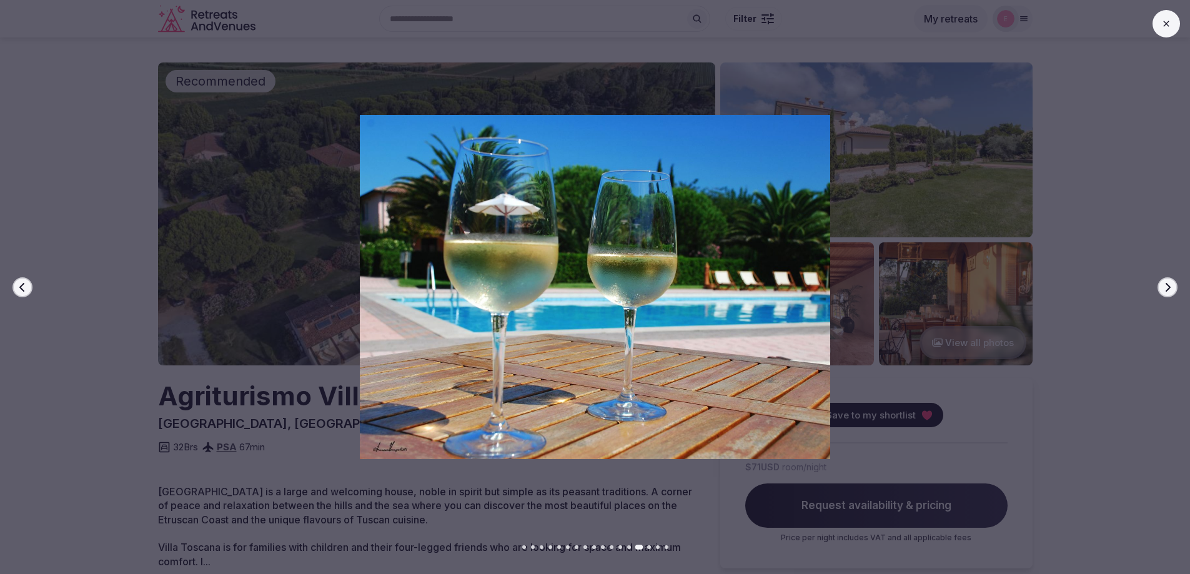
click at [1162, 22] on icon at bounding box center [1167, 24] width 10 height 10
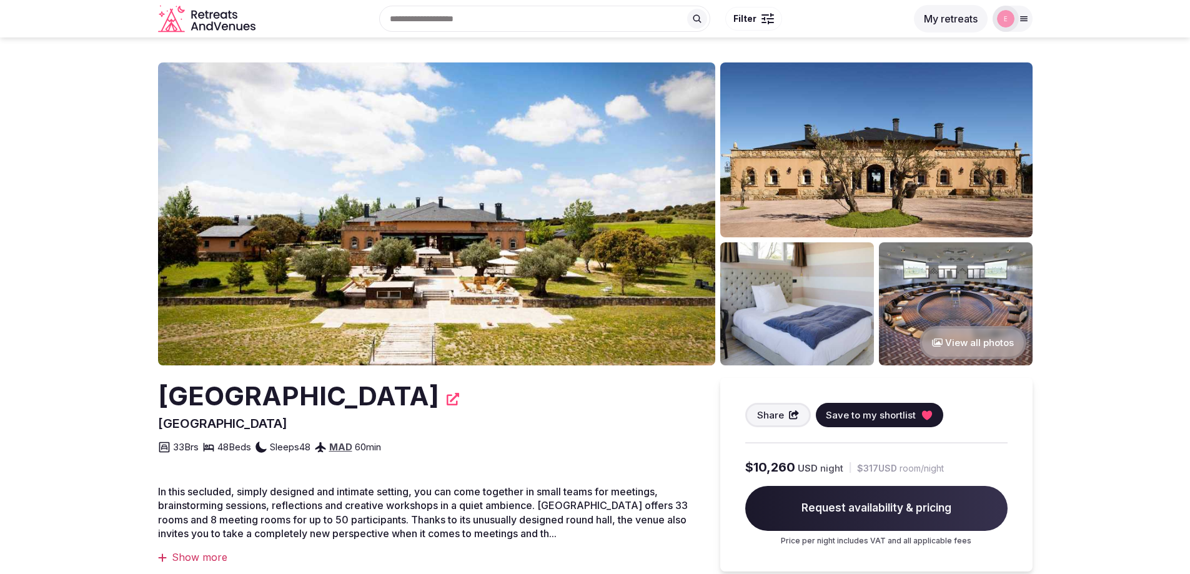
click at [459, 399] on icon at bounding box center [453, 399] width 12 height 12
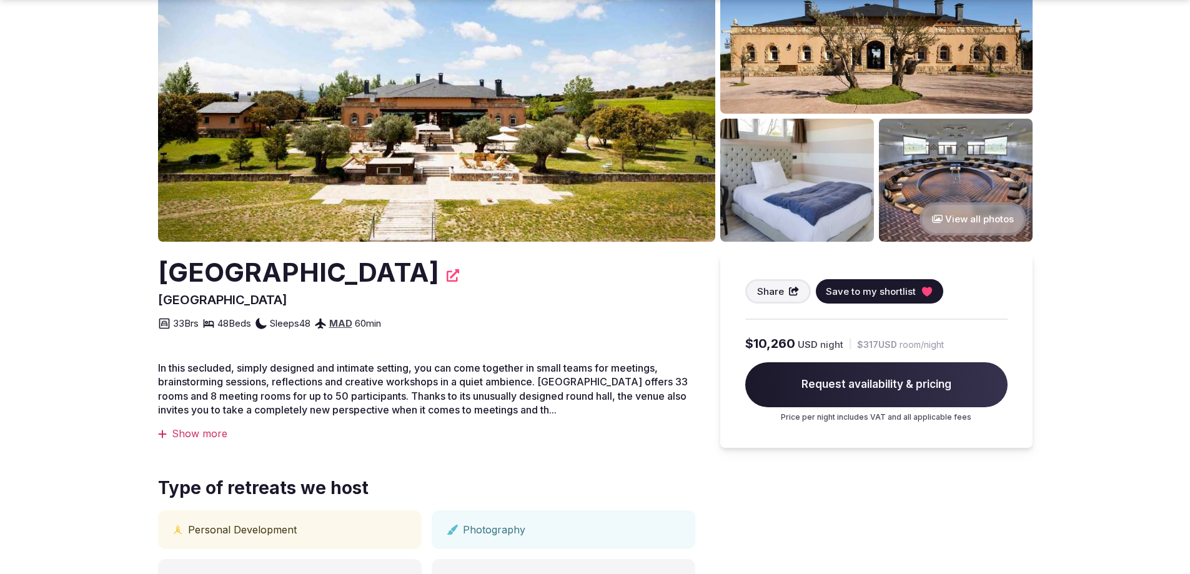
scroll to position [62, 0]
